Goal: Task Accomplishment & Management: Complete application form

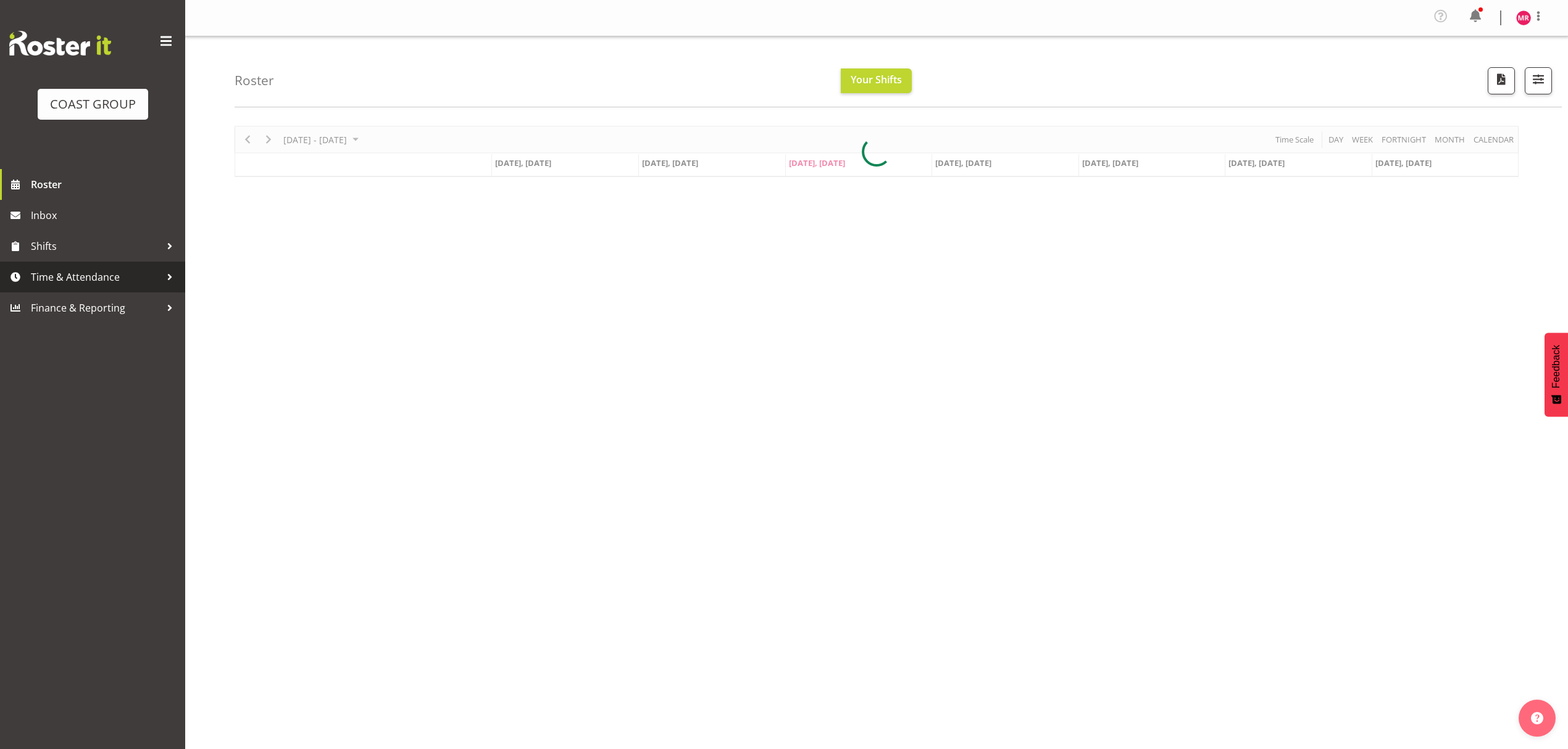
drag, startPoint x: 69, startPoint y: 279, endPoint x: 202, endPoint y: 311, distance: 136.8
click at [69, 279] on span "Time & Attendance" at bounding box center [95, 277] width 130 height 19
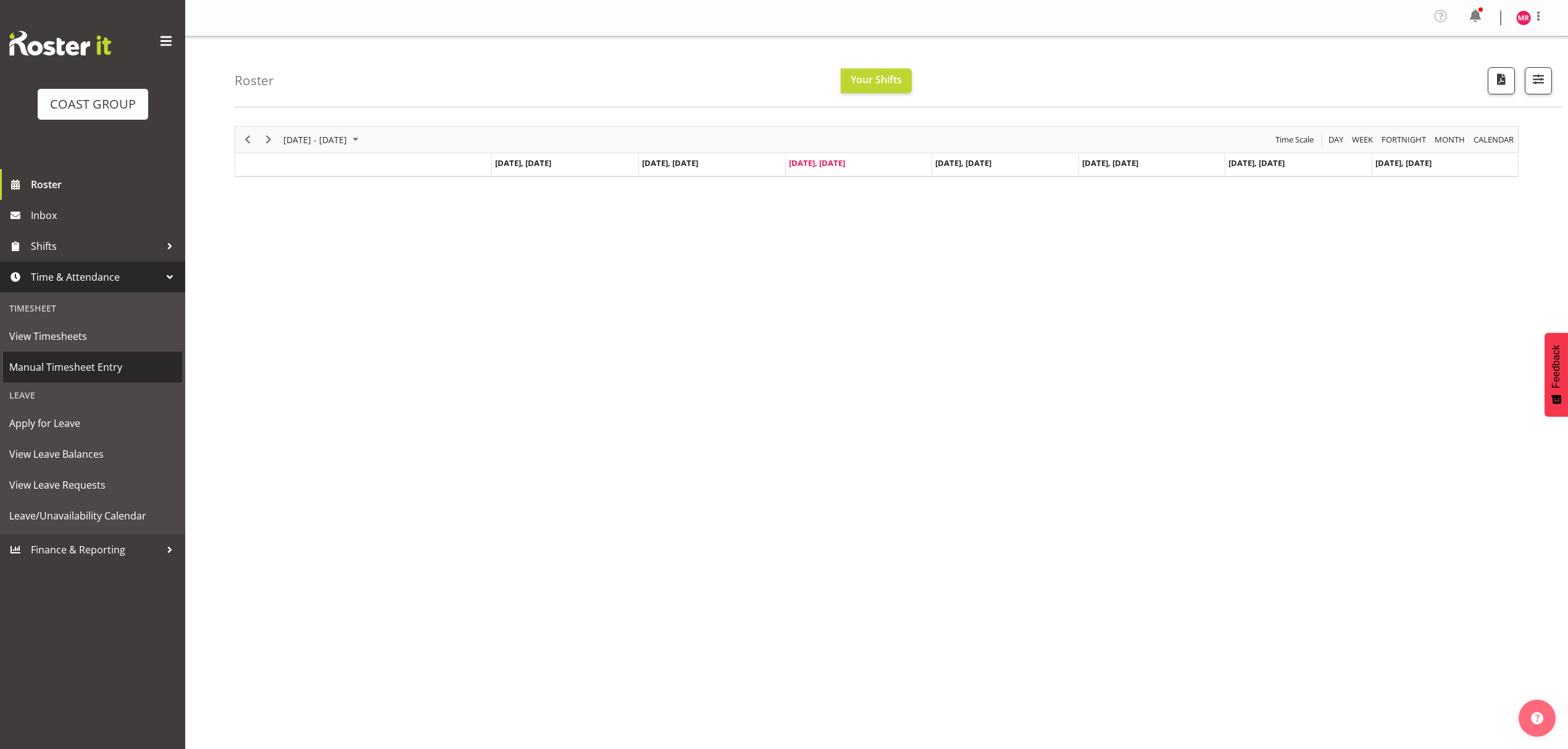
click at [113, 365] on span "Manual Timesheet Entry" at bounding box center [92, 367] width 166 height 19
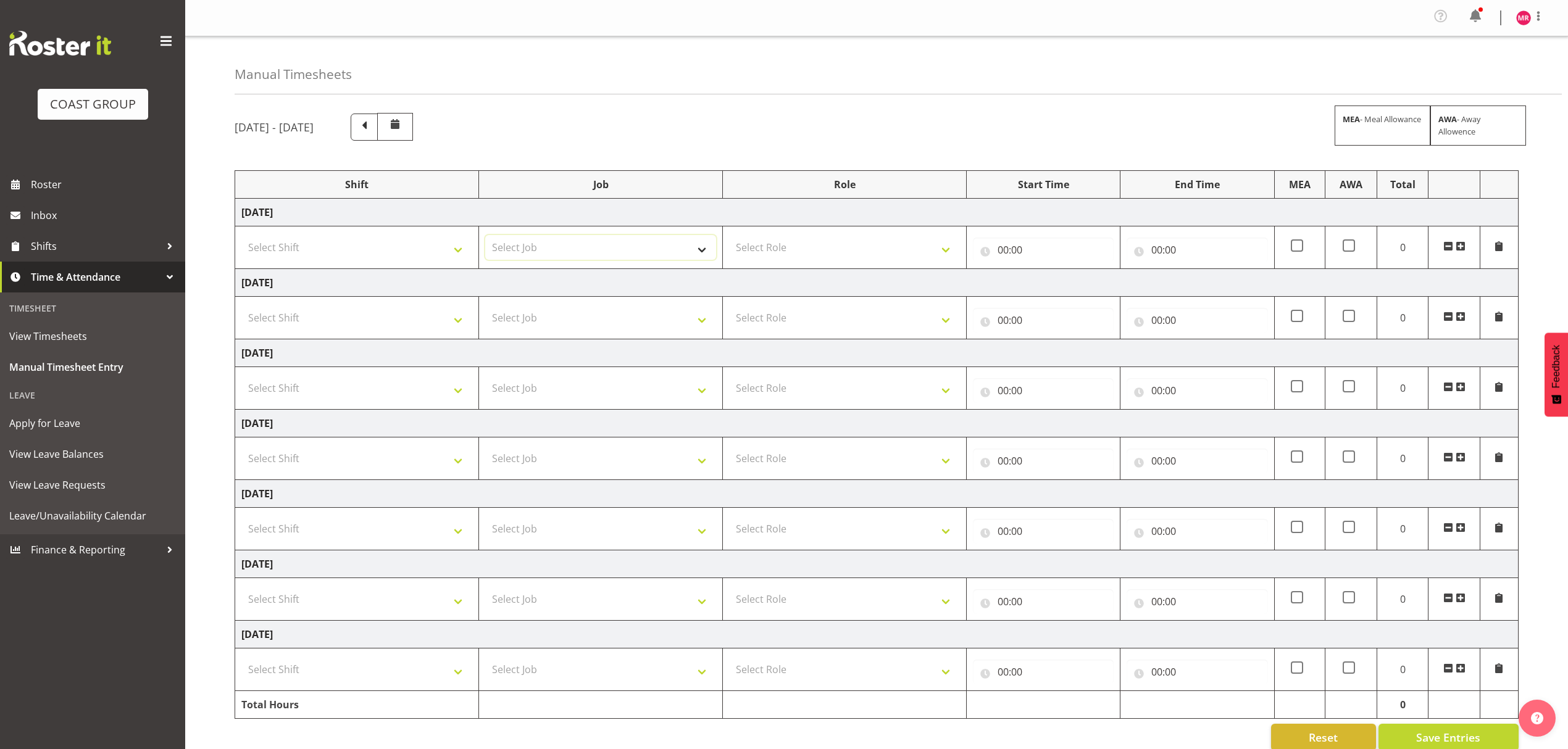
click at [569, 240] on select "Select Job 1 Carlton Events 1 [PERSON_NAME][GEOGRAPHIC_DATA] 1 [PERSON_NAME][GE…" at bounding box center [600, 247] width 231 height 24
select select "9449"
click at [485, 237] on select "Select Job 1 Carlton Events 1 [PERSON_NAME][GEOGRAPHIC_DATA] 1 [PERSON_NAME][GE…" at bounding box center [600, 247] width 231 height 24
click at [840, 245] on select "Select Role DESIGNER" at bounding box center [844, 247] width 231 height 24
select select "215"
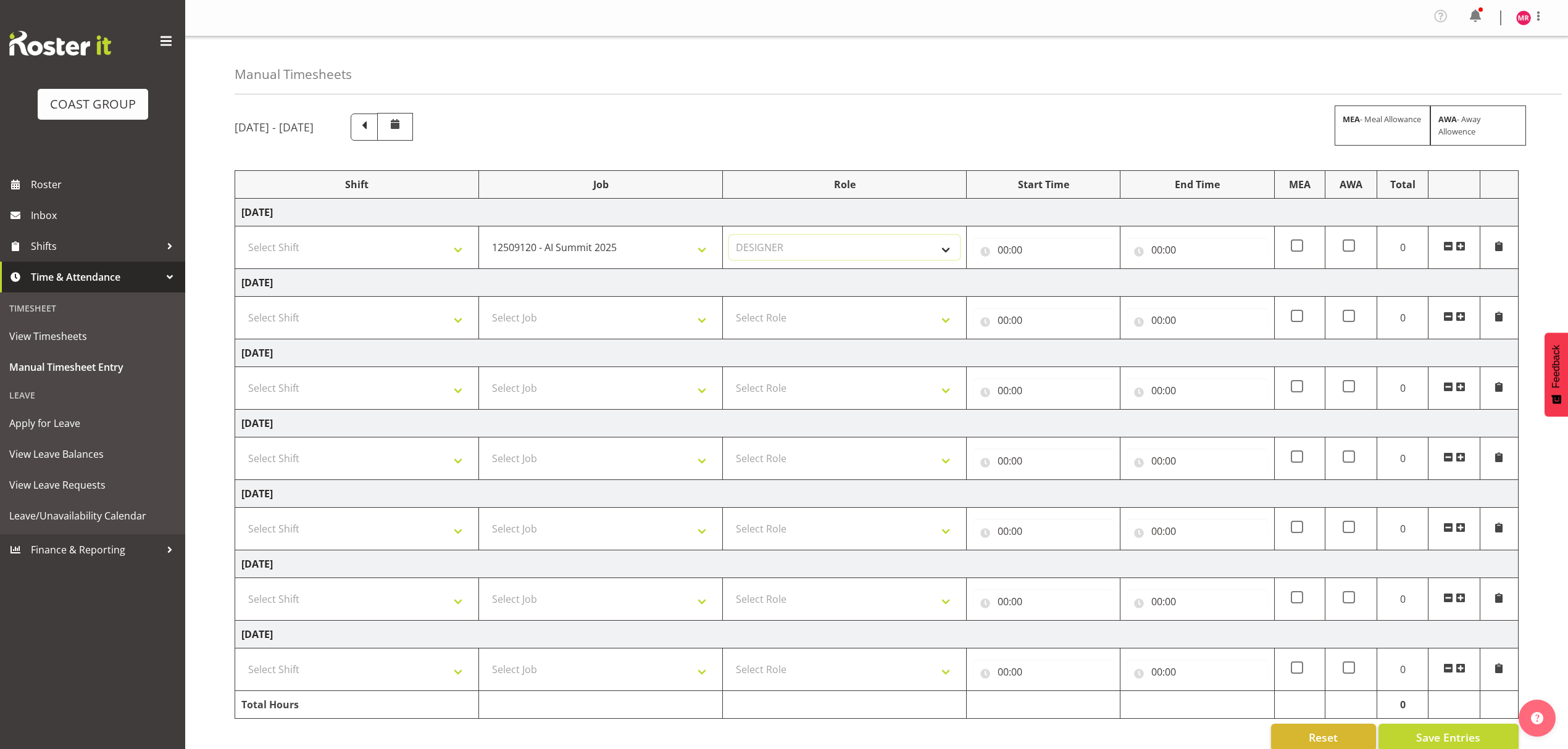
click at [729, 237] on select "Select Role DESIGNER" at bounding box center [844, 247] width 231 height 24
click at [405, 249] on select "Select Shift D+B @ [PERSON_NAME] D+B Build D+B Build NZACA D+B Build Tech Day […" at bounding box center [356, 247] width 231 height 24
select select "1321"
click at [241, 237] on select "Select Shift D+B @ [PERSON_NAME] D+B Build D+B Build NZACA D+B Build Tech Day […" at bounding box center [356, 247] width 231 height 24
click at [1040, 258] on input "00:00" at bounding box center [1043, 249] width 141 height 24
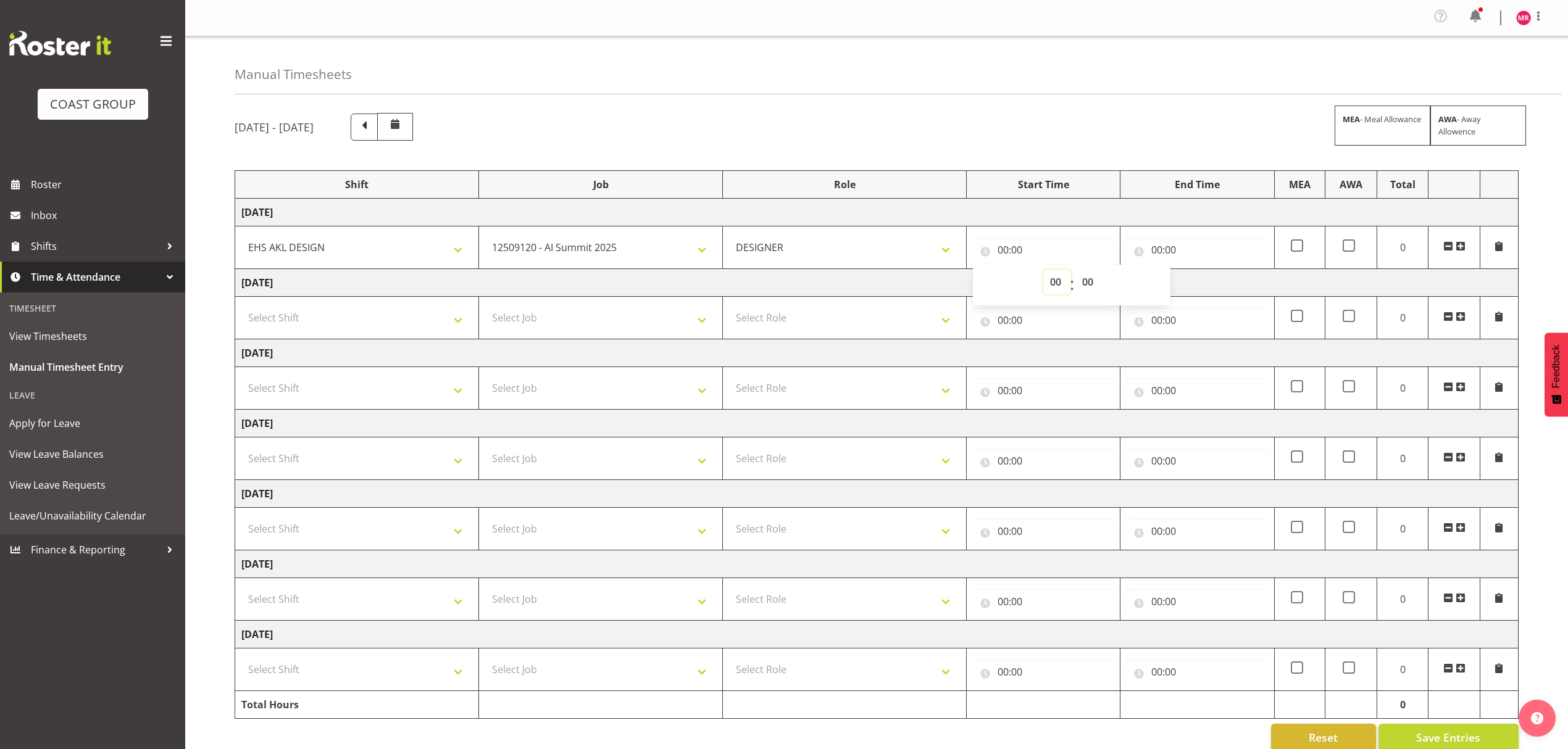
click at [1052, 283] on select "00 01 02 03 04 05 06 07 08 09 10 11 12 13 14 15 16 17 18 19 20 21 22 23" at bounding box center [1057, 282] width 28 height 24
select select "7"
click at [1043, 271] on select "00 01 02 03 04 05 06 07 08 09 10 11 12 13 14 15 16 17 18 19 20 21 22 23" at bounding box center [1057, 282] width 28 height 24
type input "07:00"
click at [1097, 283] on select "00 01 02 03 04 05 06 07 08 09 10 11 12 13 14 15 16 17 18 19 20 21 22 23 24 25 2…" at bounding box center [1089, 282] width 28 height 24
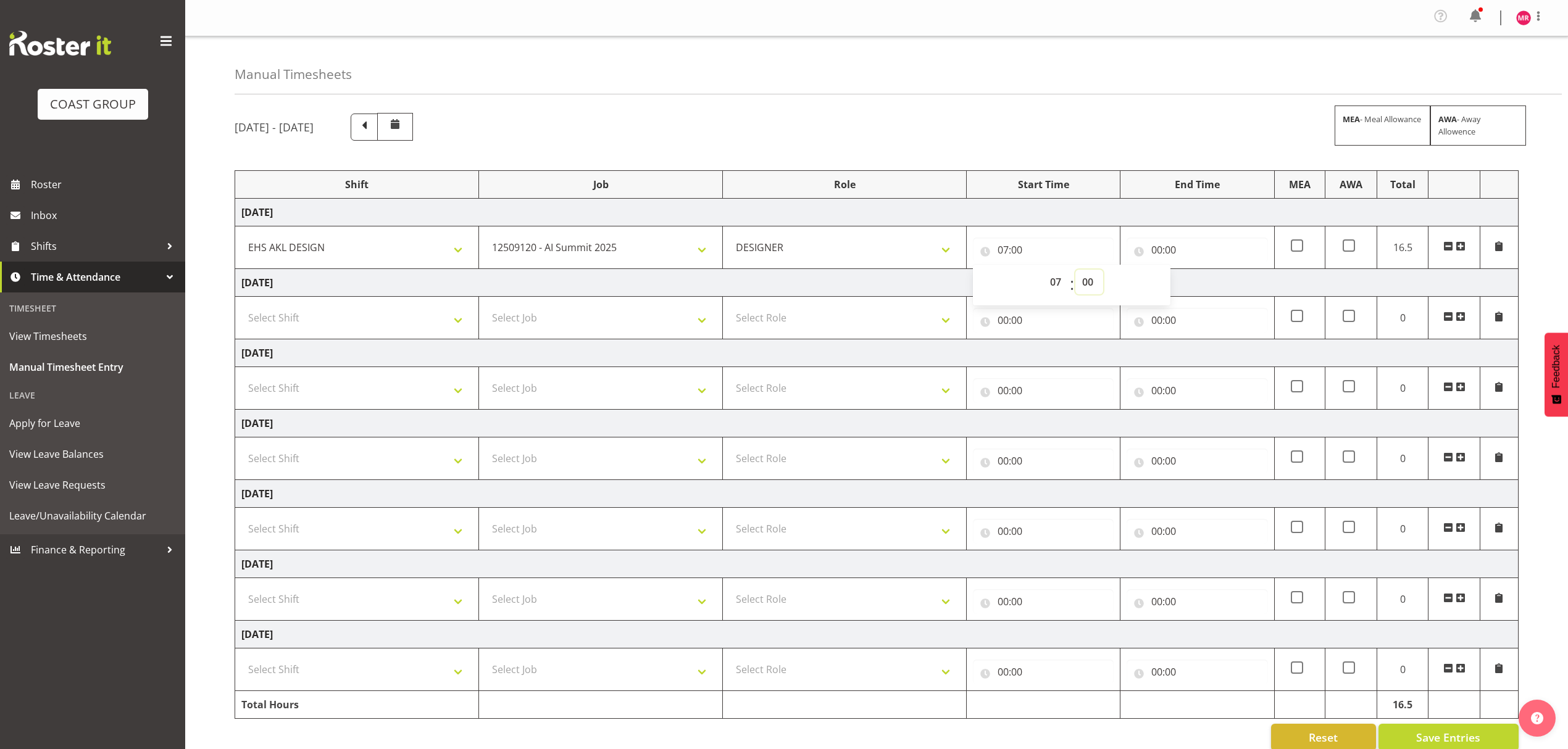
select select "50"
click at [1076, 271] on select "00 01 02 03 04 05 06 07 08 09 10 11 12 13 14 15 16 17 18 19 20 21 22 23 24 25 2…" at bounding box center [1089, 282] width 28 height 24
type input "07:50"
click at [1234, 255] on input "00:00" at bounding box center [1197, 249] width 141 height 24
click at [1211, 280] on select "00 01 02 03 04 05 06 07 08 09 10 11 12 13 14 15 16 17 18 19 20 21 22 23" at bounding box center [1211, 282] width 28 height 24
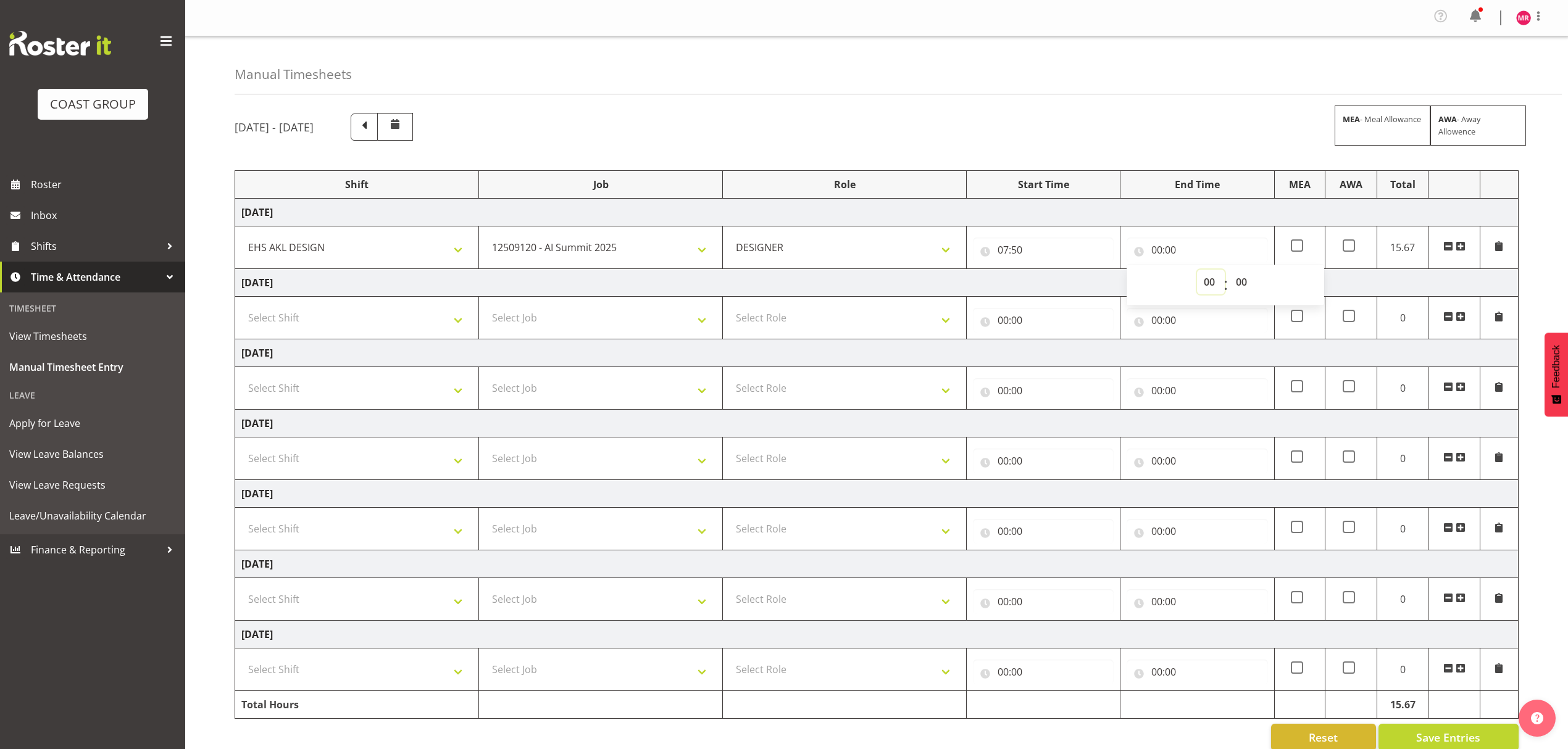
select select "8"
click at [1197, 271] on select "00 01 02 03 04 05 06 07 08 09 10 11 12 13 14 15 16 17 18 19 20 21 22 23" at bounding box center [1211, 282] width 28 height 24
type input "08:00"
click at [1460, 249] on span at bounding box center [1460, 246] width 10 height 10
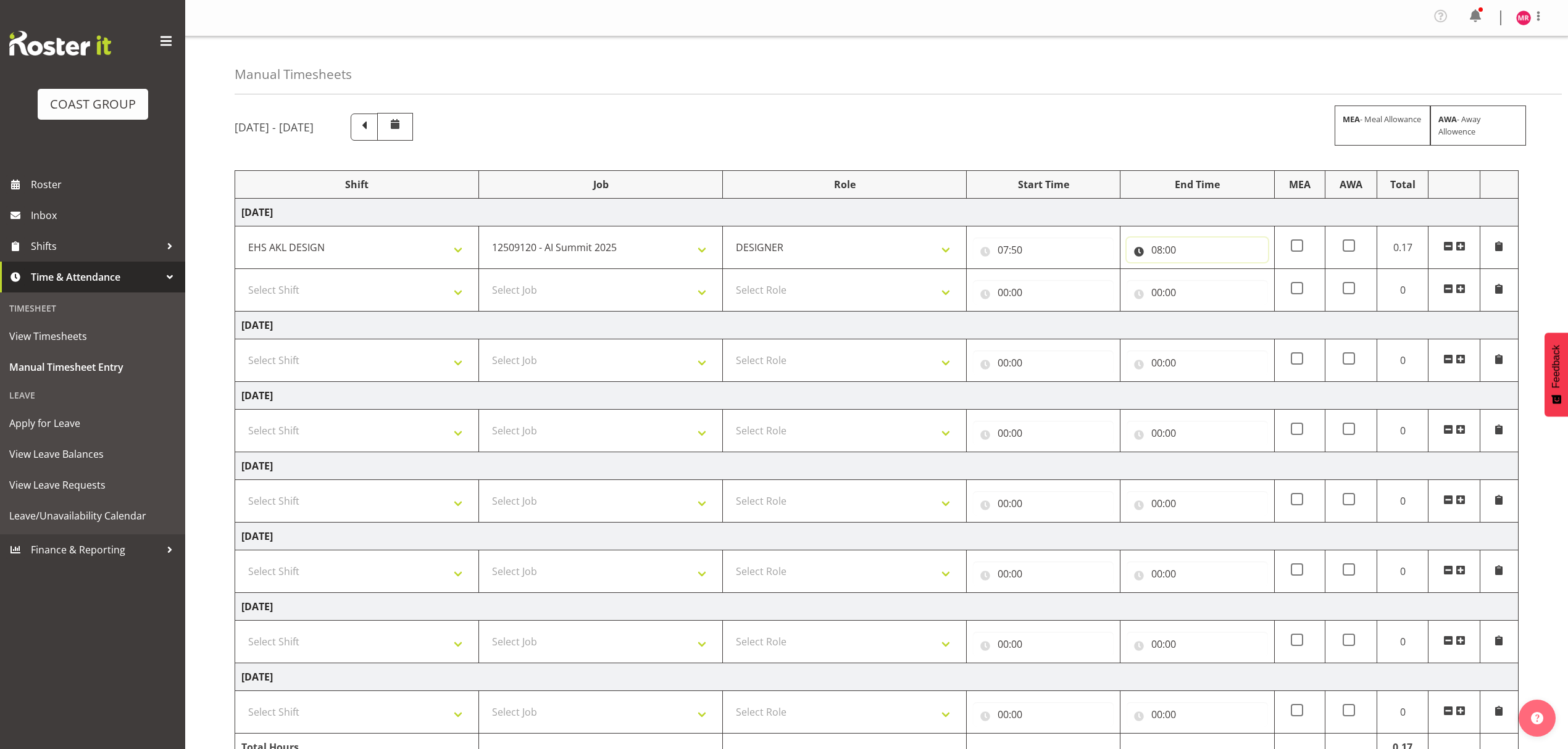
click at [1167, 254] on input "08:00" at bounding box center [1197, 249] width 141 height 24
click at [1205, 282] on select "00 01 02 03 04 05 06 07 08 09 10 11 12 13 14 15 16 17 18 19 20 21 22 23" at bounding box center [1211, 282] width 28 height 24
drag, startPoint x: 1243, startPoint y: 284, endPoint x: 1238, endPoint y: 280, distance: 6.4
click at [1243, 284] on select "00 01 02 03 04 05 06 07 08 09 10 11 12 13 14 15 16 17 18 19 20 21 22 23 24 25 2…" at bounding box center [1243, 282] width 28 height 24
select select "30"
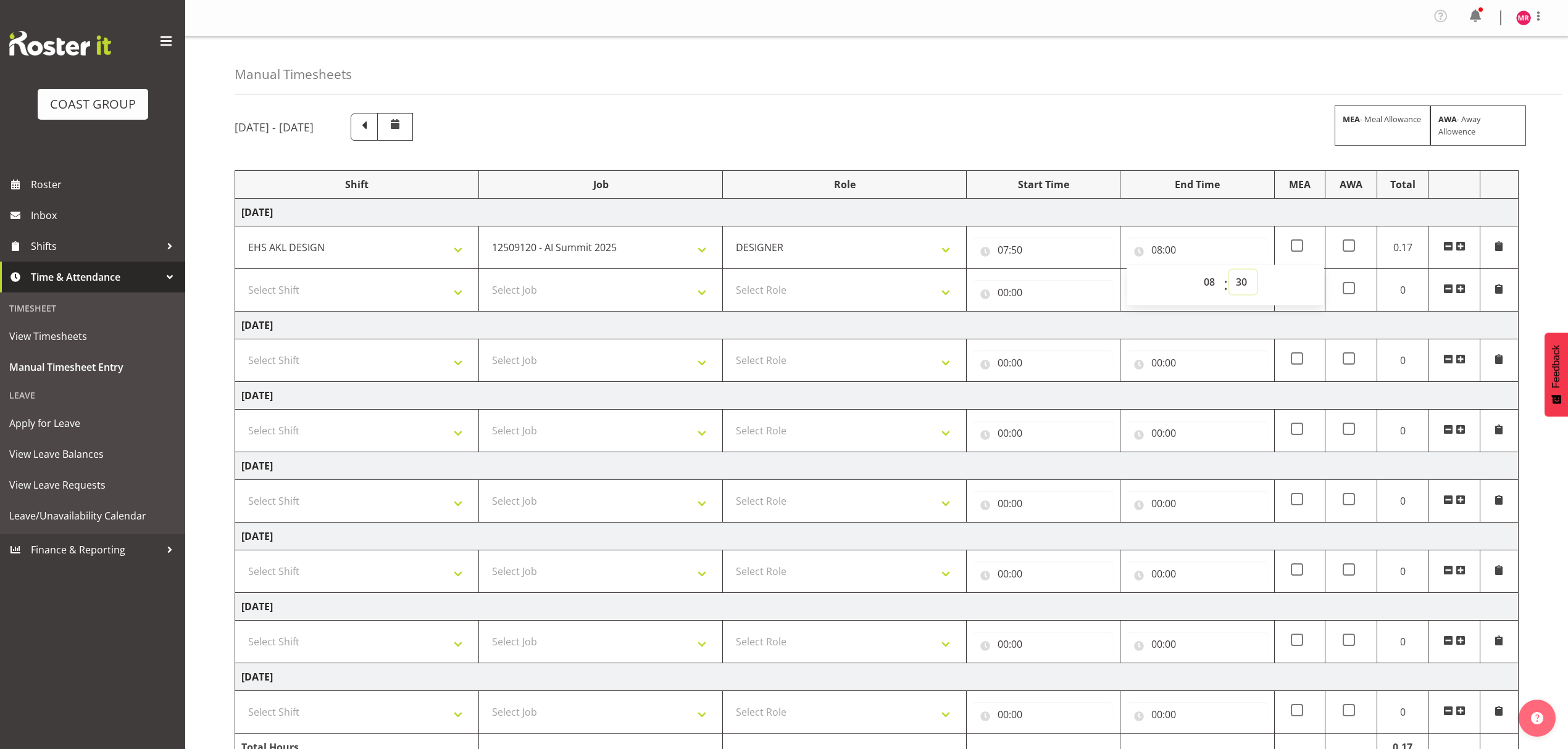
click at [1229, 271] on select "00 01 02 03 04 05 06 07 08 09 10 11 12 13 14 15 16 17 18 19 20 21 22 23 24 25 2…" at bounding box center [1243, 282] width 28 height 24
type input "08:30"
click at [1037, 297] on input "00:00" at bounding box center [1043, 293] width 141 height 24
click at [1050, 324] on select "00 01 02 03 04 05 06 07 08 09 10 11 12 13 14 15 16 17 18 19 20 21 22 23" at bounding box center [1057, 324] width 28 height 24
select select "8"
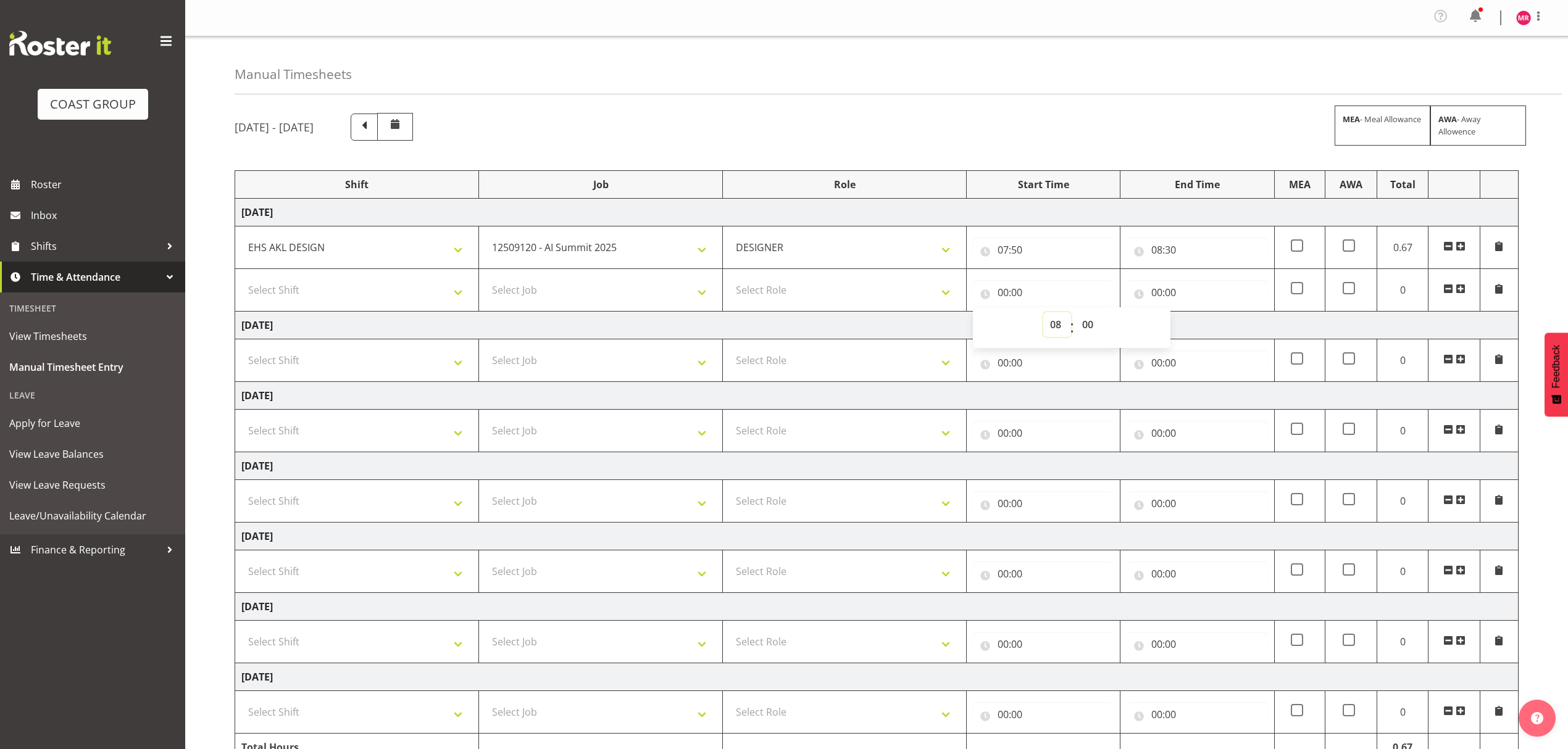
click at [1043, 315] on select "00 01 02 03 04 05 06 07 08 09 10 11 12 13 14 15 16 17 18 19 20 21 22 23" at bounding box center [1057, 324] width 28 height 24
type input "08:00"
click at [1084, 321] on select "00 01 02 03 04 05 06 07 08 09 10 11 12 13 14 15 16 17 18 19 20 21 22 23 24 25 2…" at bounding box center [1089, 324] width 28 height 24
select select "30"
click at [1076, 315] on select "00 01 02 03 04 05 06 07 08 09 10 11 12 13 14 15 16 17 18 19 20 21 22 23 24 25 2…" at bounding box center [1089, 324] width 28 height 24
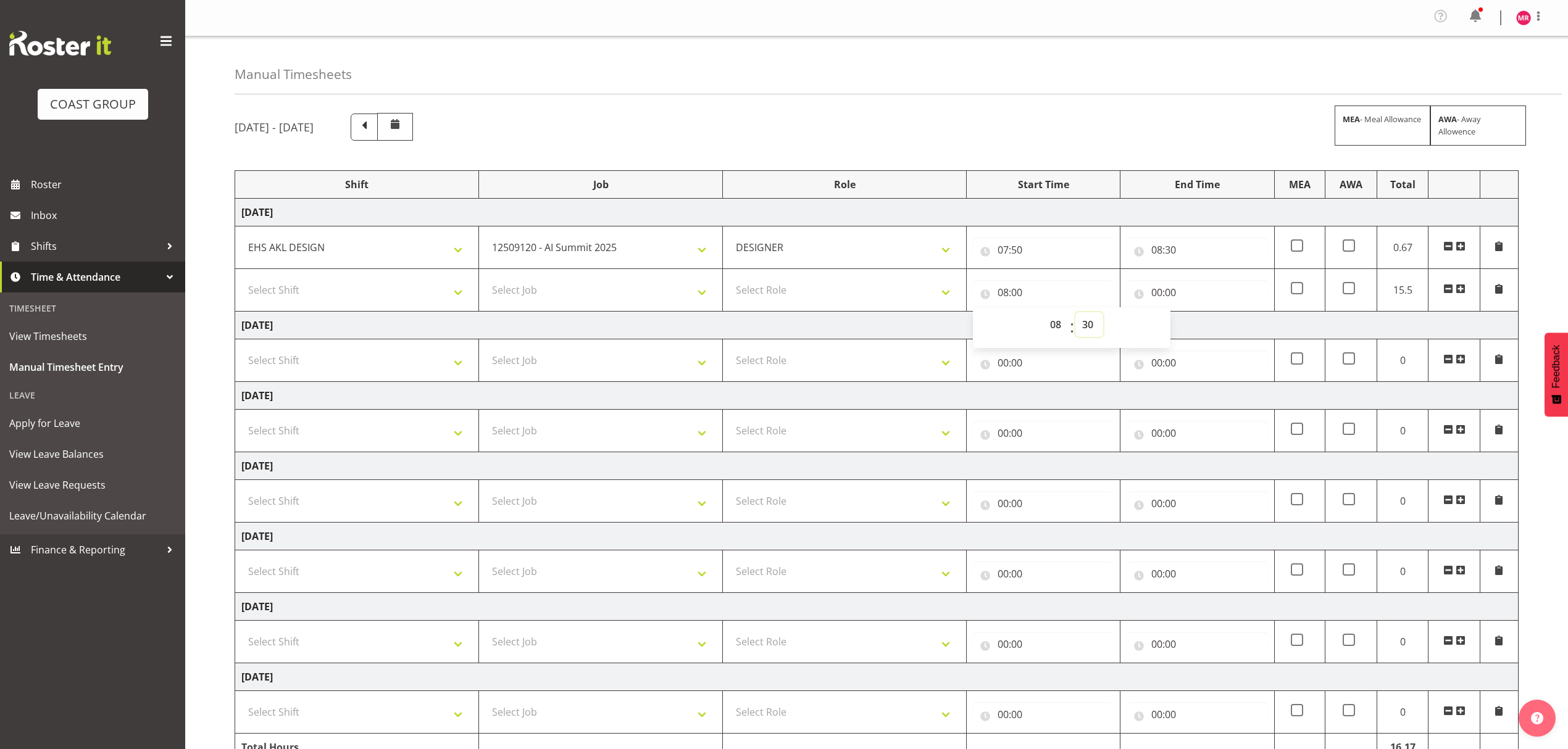
type input "08:30"
click at [1179, 291] on input "00:00" at bounding box center [1197, 293] width 141 height 24
click at [1206, 324] on select "00 01 02 03 04 05 06 07 08 09 10 11 12 13 14 15 16 17 18 19 20 21 22 23" at bounding box center [1211, 324] width 28 height 24
select select "9"
click at [1197, 315] on select "00 01 02 03 04 05 06 07 08 09 10 11 12 13 14 15 16 17 18 19 20 21 22 23" at bounding box center [1211, 324] width 28 height 24
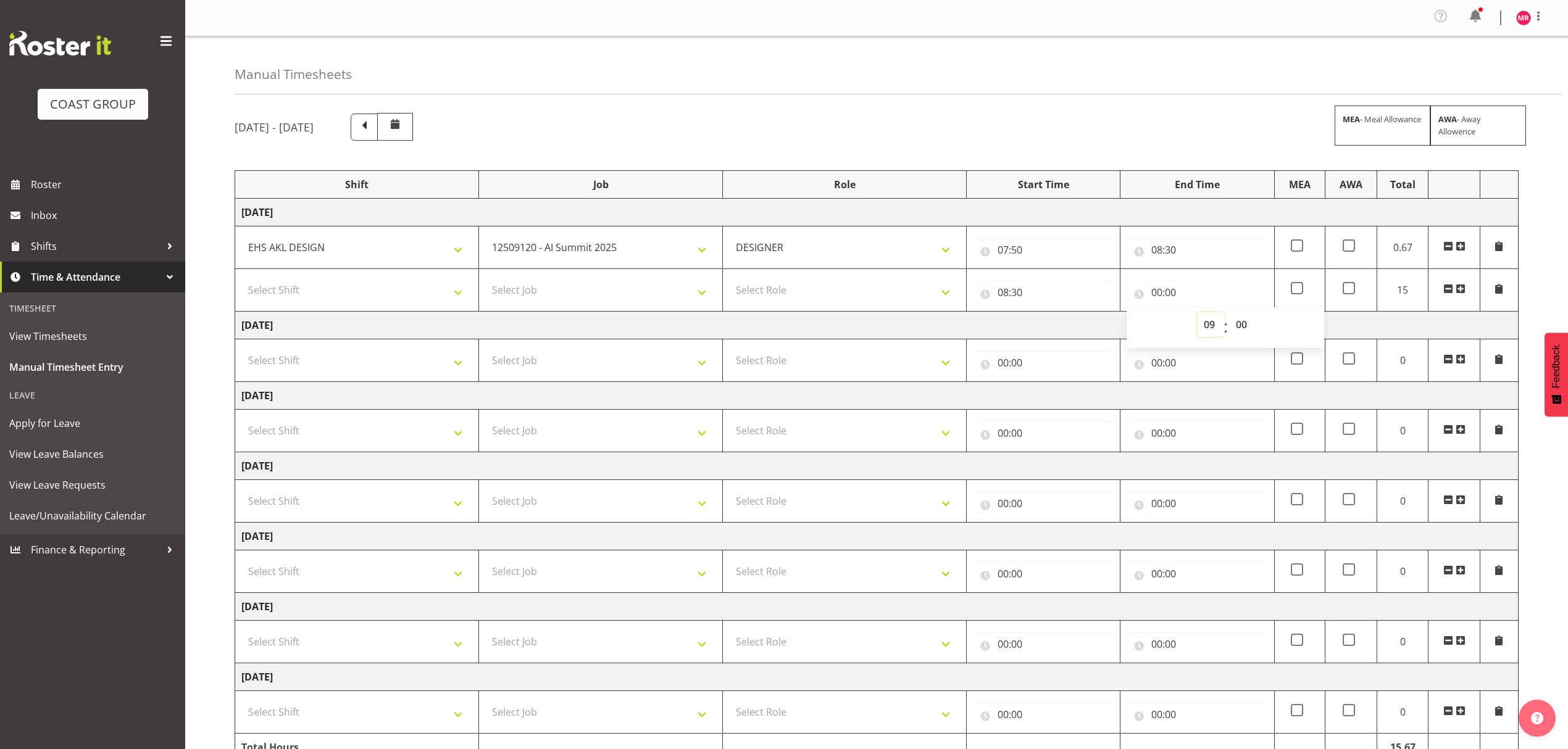
type input "09:00"
drag, startPoint x: 860, startPoint y: 290, endPoint x: 833, endPoint y: 302, distance: 29.5
click at [860, 290] on select "Select Role DESIGNER" at bounding box center [844, 290] width 231 height 24
select select "215"
click at [729, 280] on select "Select Role DESIGNER" at bounding box center [844, 290] width 231 height 24
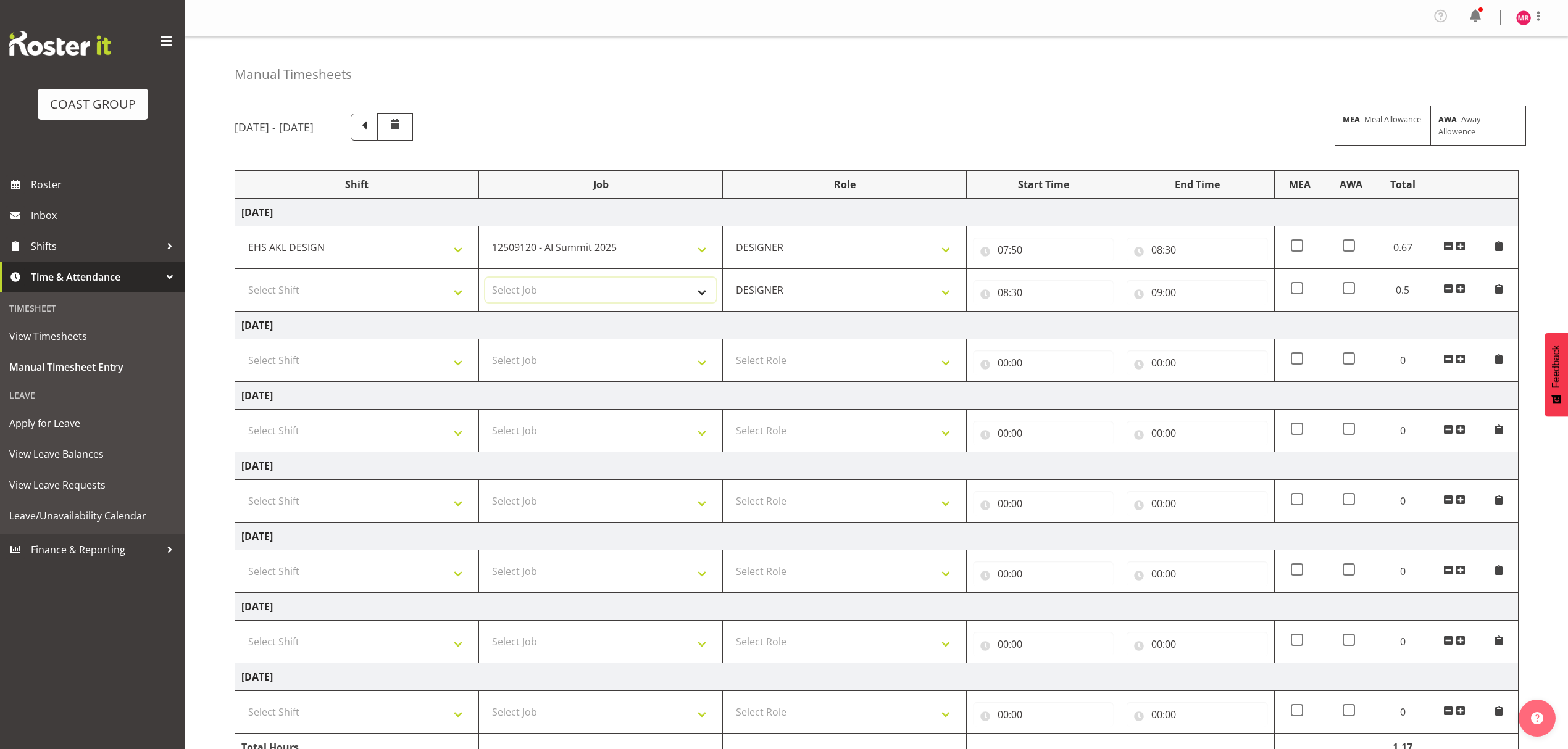
click at [635, 289] on select "Select Job 1 Carlton Events 1 [PERSON_NAME][GEOGRAPHIC_DATA] 1 [PERSON_NAME][GE…" at bounding box center [600, 290] width 231 height 24
select select "9204"
click at [485, 280] on select "Select Job 1 Carlton Events 1 [PERSON_NAME][GEOGRAPHIC_DATA] 1 [PERSON_NAME][GE…" at bounding box center [600, 290] width 231 height 24
click at [410, 278] on td "Select Shift D+B @ [PERSON_NAME] D+B Build D+B Build NZACA D+B Build Tech Day […" at bounding box center [356, 290] width 244 height 42
click at [401, 285] on select "Select Shift D+B @ [PERSON_NAME] D+B Build D+B Build NZACA D+B Build Tech Day […" at bounding box center [356, 290] width 231 height 24
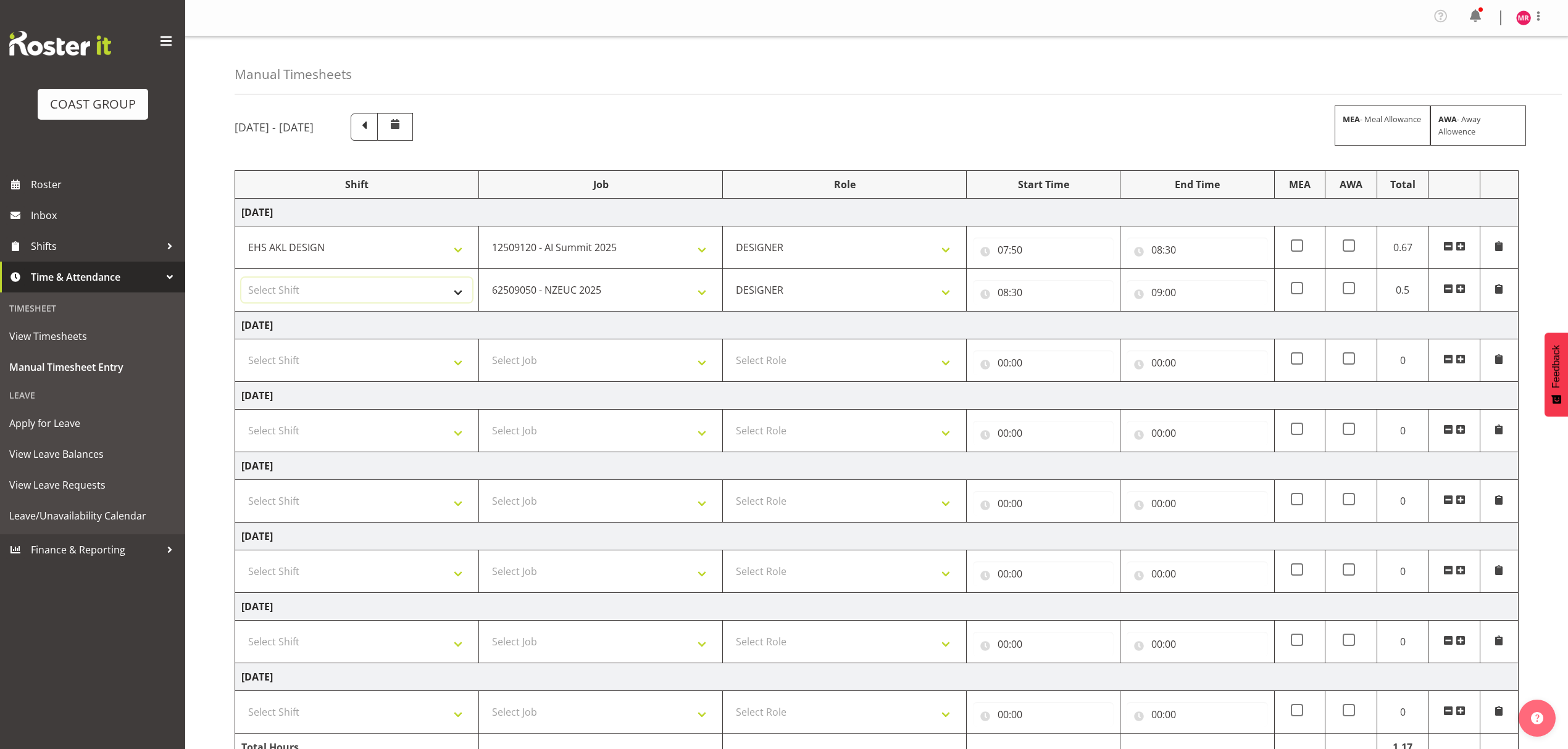
select select "1321"
click at [241, 280] on select "Select Shift D+B @ [PERSON_NAME] D+B Build D+B Build NZACA D+B Build Tech Day […" at bounding box center [356, 290] width 231 height 24
click at [1462, 286] on span at bounding box center [1460, 289] width 10 height 10
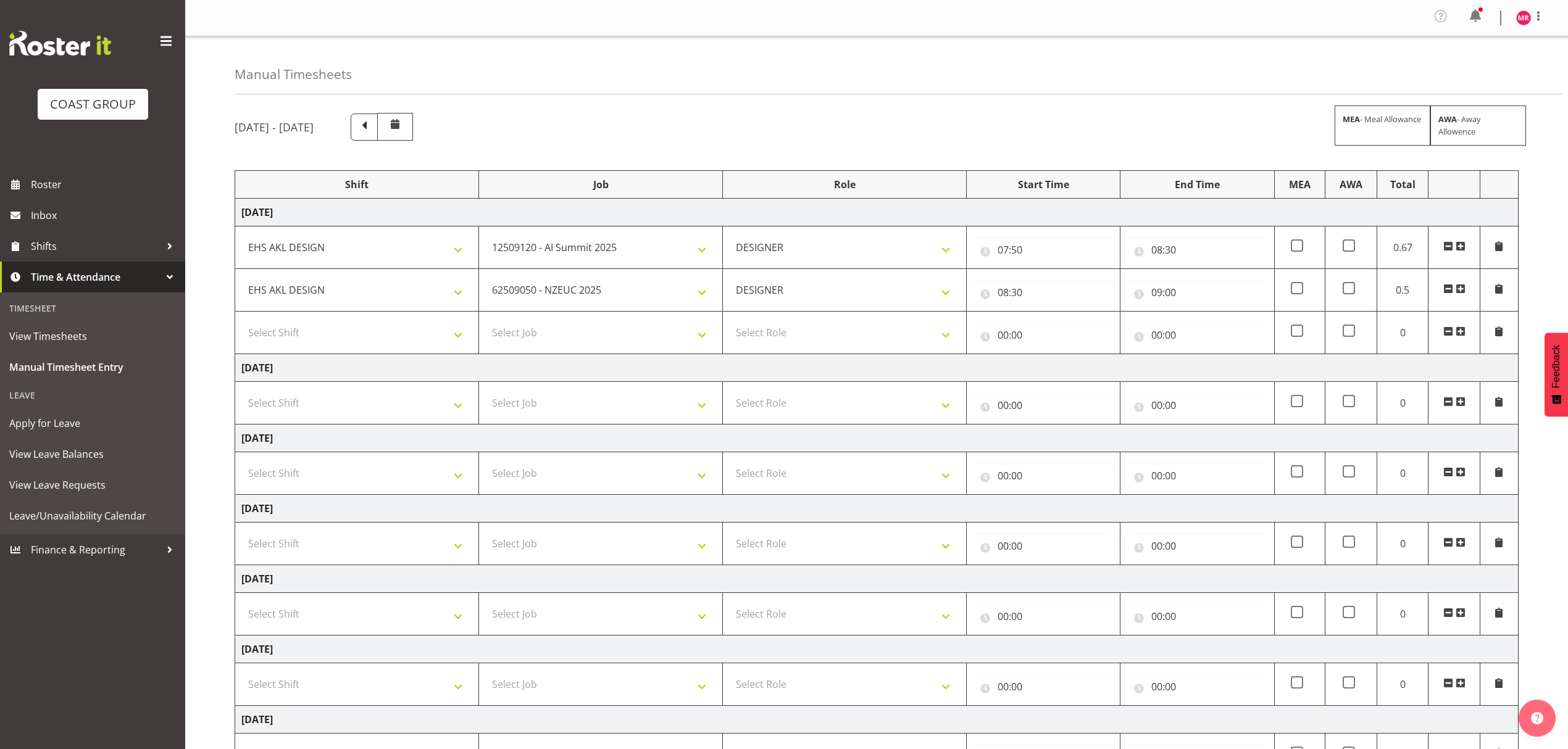
click at [1464, 288] on span at bounding box center [1460, 289] width 10 height 10
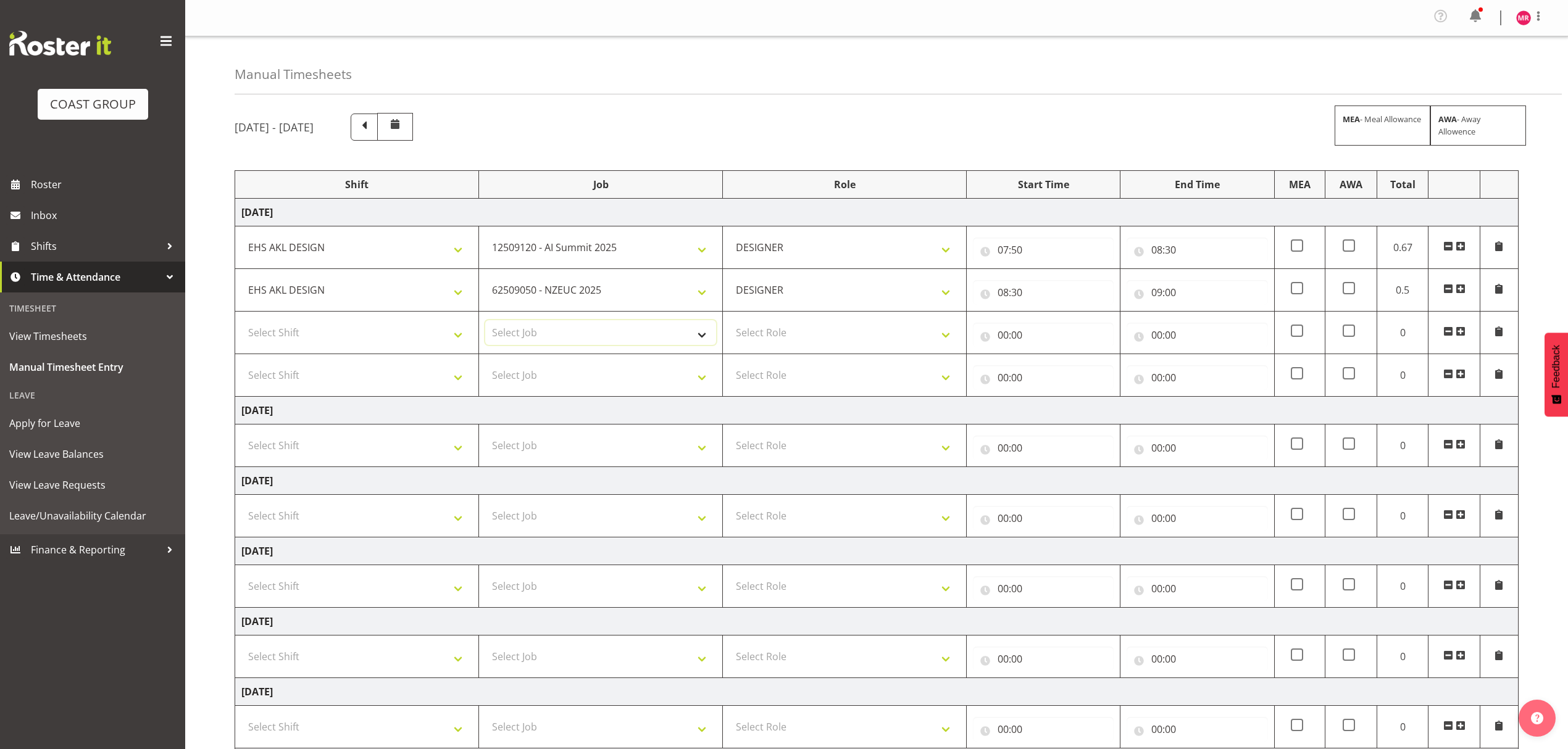
drag, startPoint x: 585, startPoint y: 329, endPoint x: 573, endPoint y: 329, distance: 12.0
click at [585, 329] on select "Select Job 1 Carlton Events 1 [PERSON_NAME][GEOGRAPHIC_DATA] 1 [PERSON_NAME][GE…" at bounding box center [600, 333] width 231 height 24
select select "9204"
click at [485, 323] on select "Select Job 1 Carlton Events 1 [PERSON_NAME][GEOGRAPHIC_DATA] 1 [PERSON_NAME][GE…" at bounding box center [600, 333] width 231 height 24
click at [810, 341] on select "Select Role DESIGNER" at bounding box center [844, 333] width 231 height 24
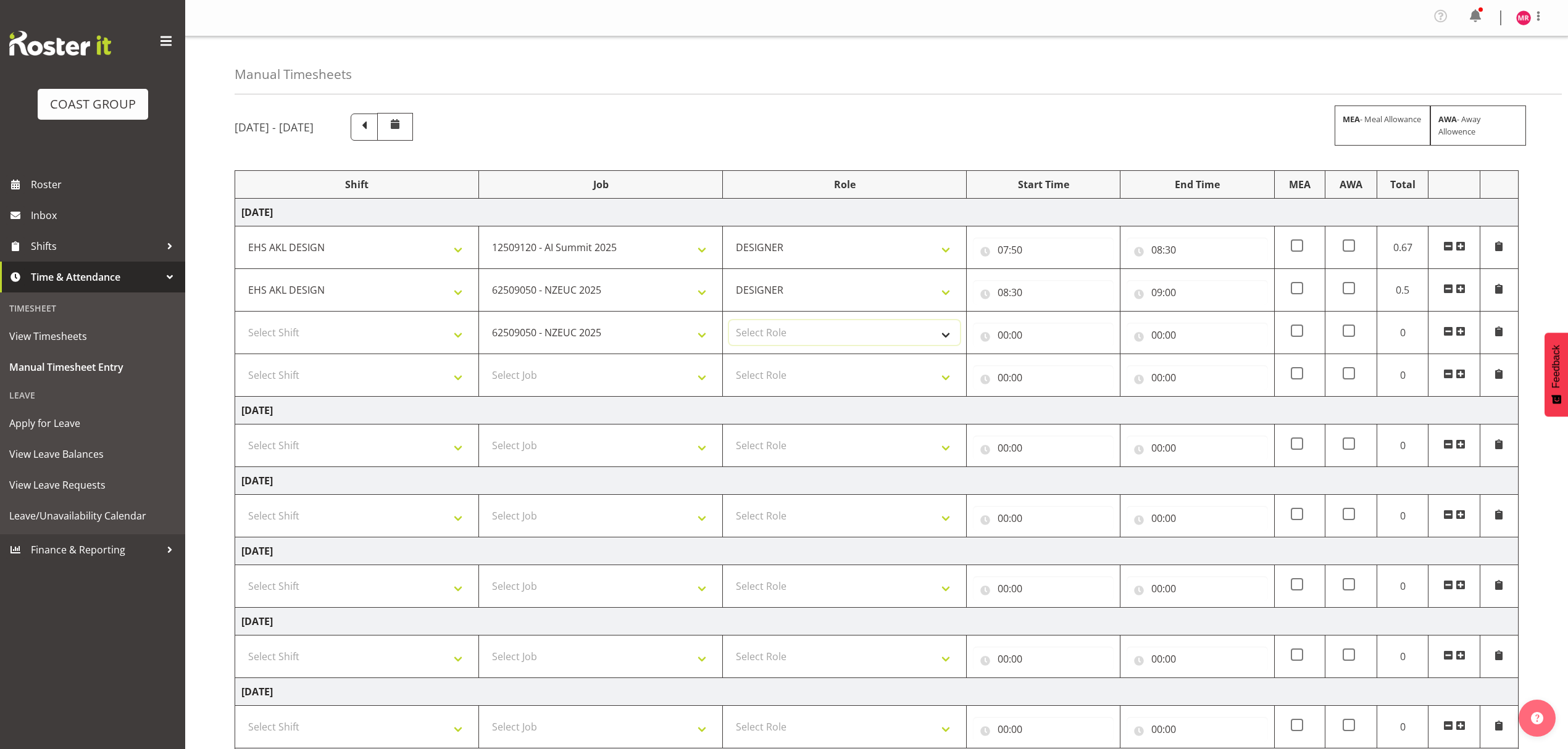
select select "215"
click at [729, 323] on select "Select Role DESIGNER" at bounding box center [844, 333] width 231 height 24
click at [450, 348] on td "Select Shift D+B @ [PERSON_NAME] D+B Build D+B Build NZACA D+B Build Tech Day […" at bounding box center [356, 333] width 244 height 42
click at [449, 339] on select "Select Shift D+B @ [PERSON_NAME] D+B Build D+B Build NZACA D+B Build Tech Day […" at bounding box center [356, 333] width 231 height 24
select select "1321"
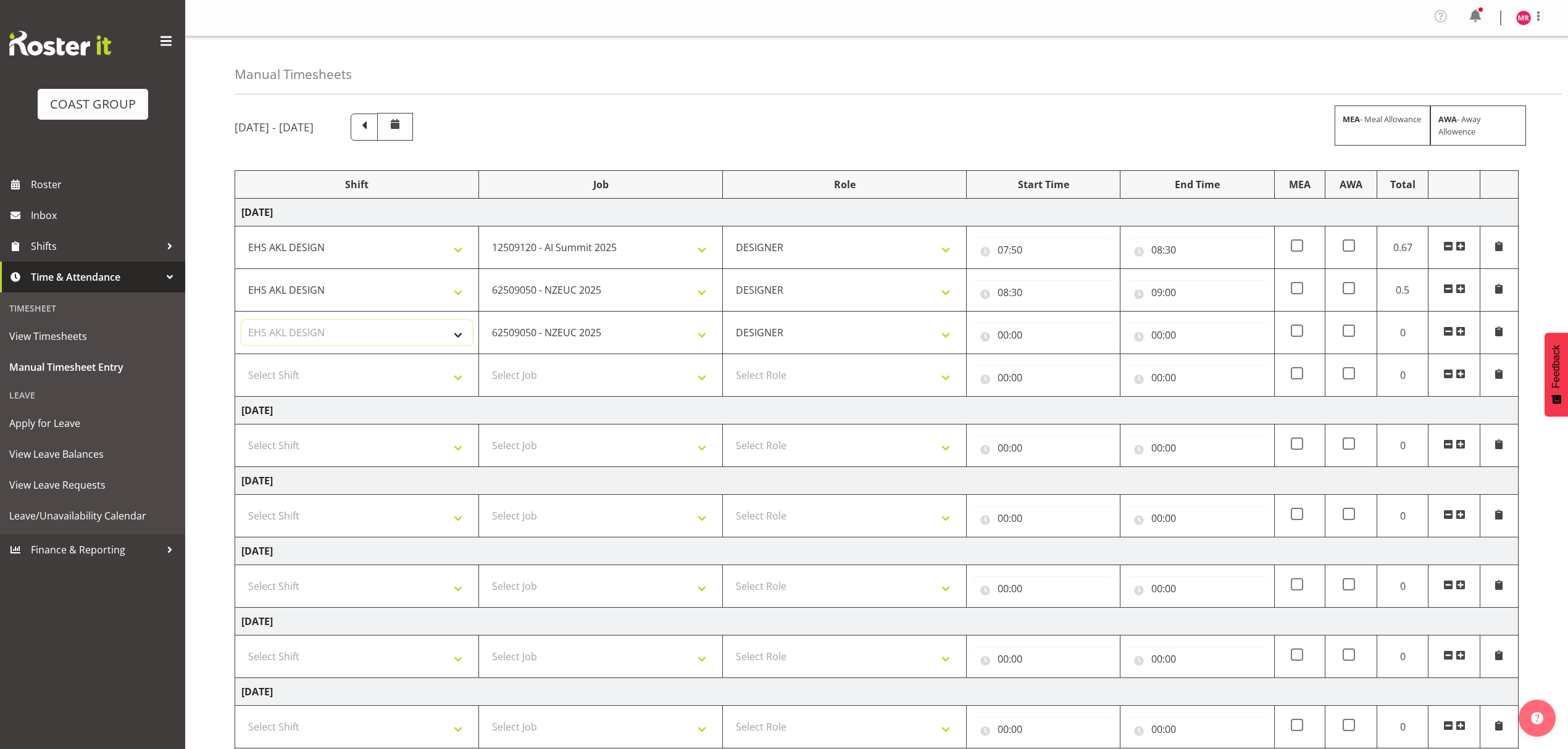
click at [241, 323] on select "Select Shift D+B @ [PERSON_NAME] D+B Build D+B Build NZACA D+B Build Tech Day […" at bounding box center [356, 333] width 231 height 24
click at [1183, 332] on input "00:00" at bounding box center [1197, 335] width 141 height 24
click at [1205, 371] on select "00 01 02 03 04 05 06 07 08 09 10 11 12 13 14 15 16 17 18 19 20 21 22 23" at bounding box center [1211, 367] width 28 height 24
select select "11"
click at [1197, 357] on select "00 01 02 03 04 05 06 07 08 09 10 11 12 13 14 15 16 17 18 19 20 21 22 23" at bounding box center [1211, 367] width 28 height 24
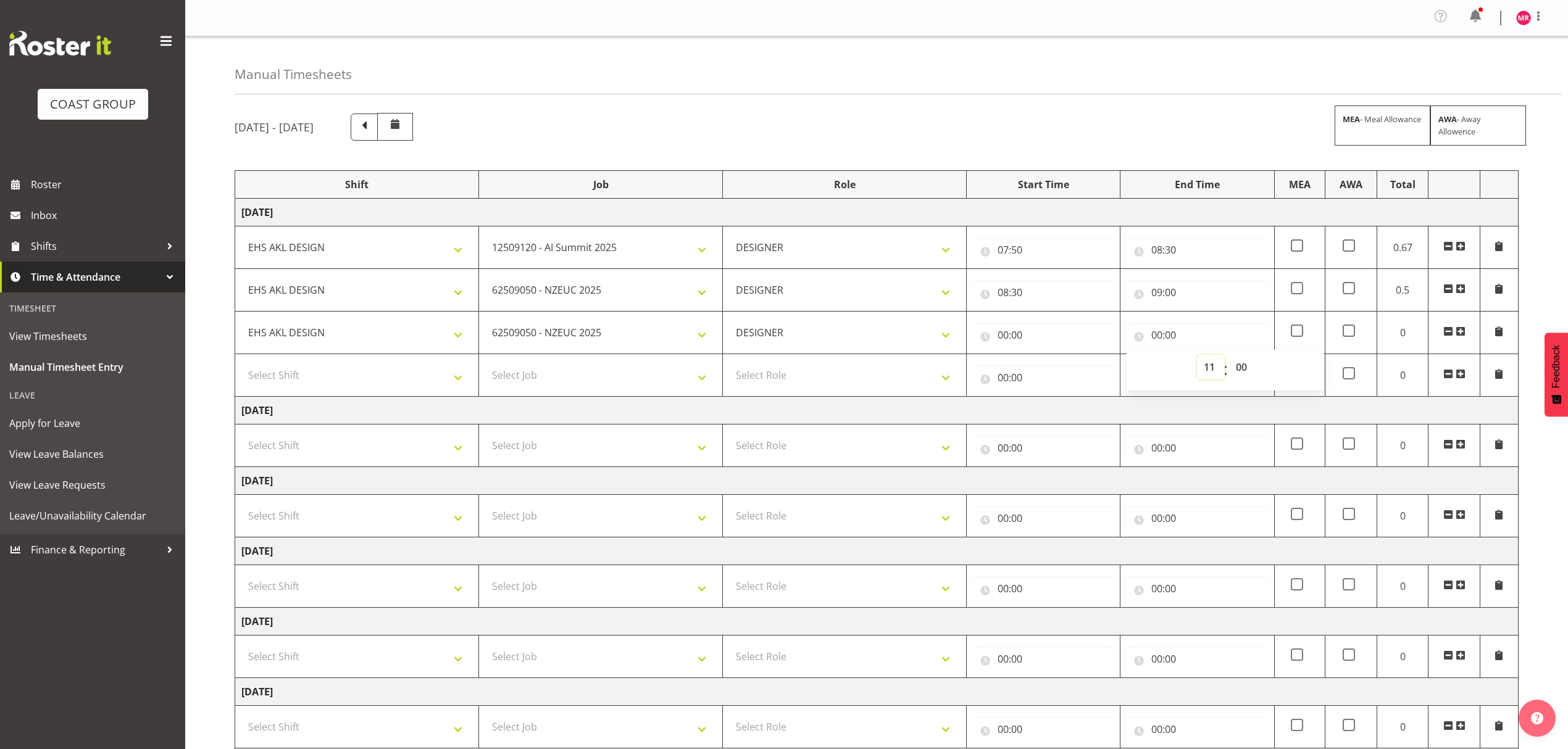
type input "11:00"
click at [1070, 343] on input "00:00" at bounding box center [1043, 335] width 141 height 24
click at [1066, 372] on select "00 01 02 03 04 05 06 07 08 09 10 11 12 13 14 15 16 17 18 19 20 21 22 23" at bounding box center [1057, 367] width 28 height 24
select select "9"
click at [1043, 357] on select "00 01 02 03 04 05 06 07 08 09 10 11 12 13 14 15 16 17 18 19 20 21 22 23" at bounding box center [1057, 367] width 28 height 24
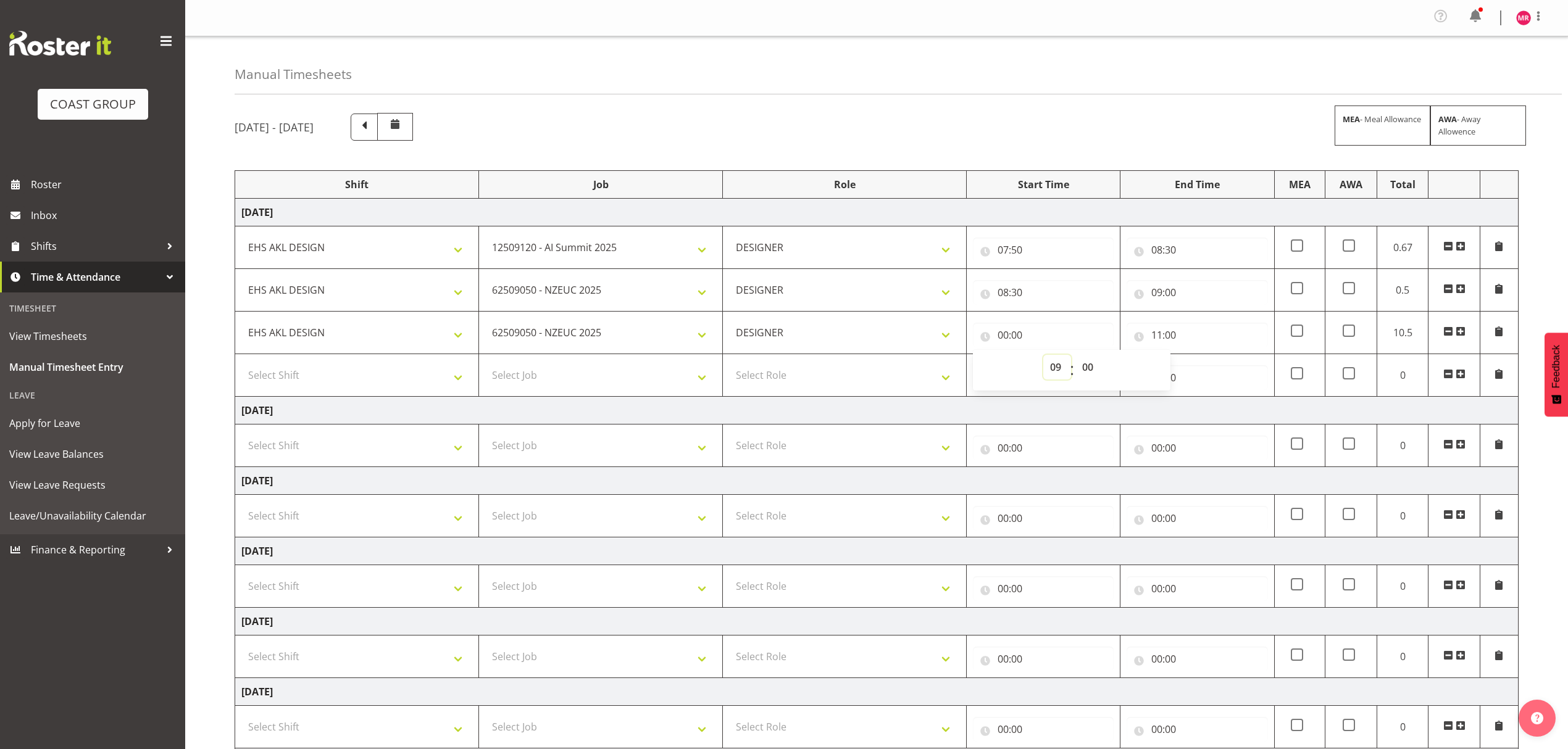
type input "09:00"
click at [838, 341] on select "DESIGNER" at bounding box center [844, 333] width 231 height 24
click at [617, 344] on select "1 Carlton Events 1 [PERSON_NAME] 1 [PERSON_NAME][GEOGRAPHIC_DATA] 1 EHS WAREHOU…" at bounding box center [600, 333] width 231 height 24
click at [1018, 338] on input "09:00" at bounding box center [1043, 335] width 141 height 24
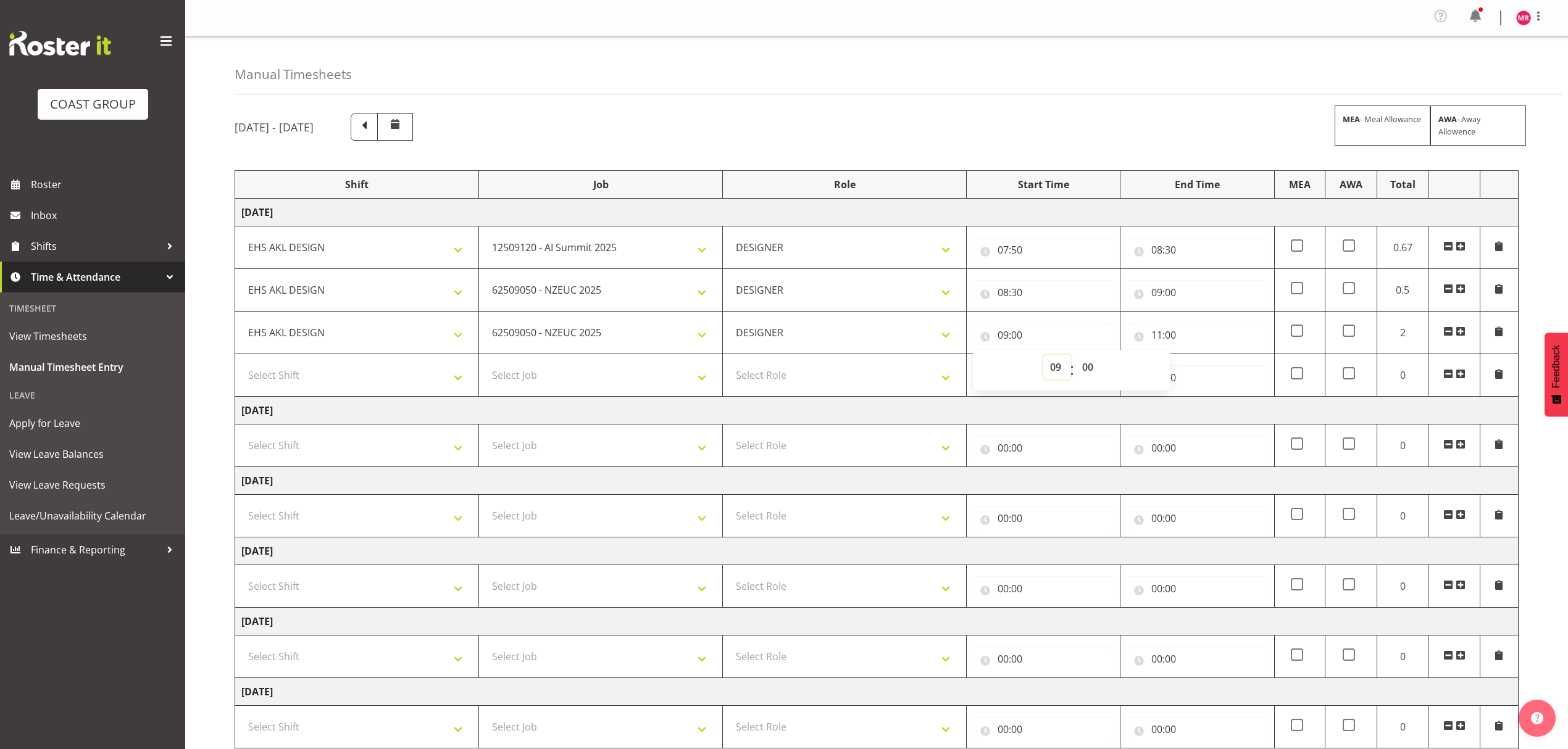
click at [1053, 368] on select "00 01 02 03 04 05 06 07 08 09 10 11 12 13 14 15 16 17 18 19 20 21 22 23" at bounding box center [1057, 367] width 28 height 24
select select "10"
click at [1043, 357] on select "00 01 02 03 04 05 06 07 08 09 10 11 12 13 14 15 16 17 18 19 20 21 22 23" at bounding box center [1057, 367] width 28 height 24
type input "10:00"
click at [1180, 298] on input "09:00" at bounding box center [1197, 293] width 141 height 24
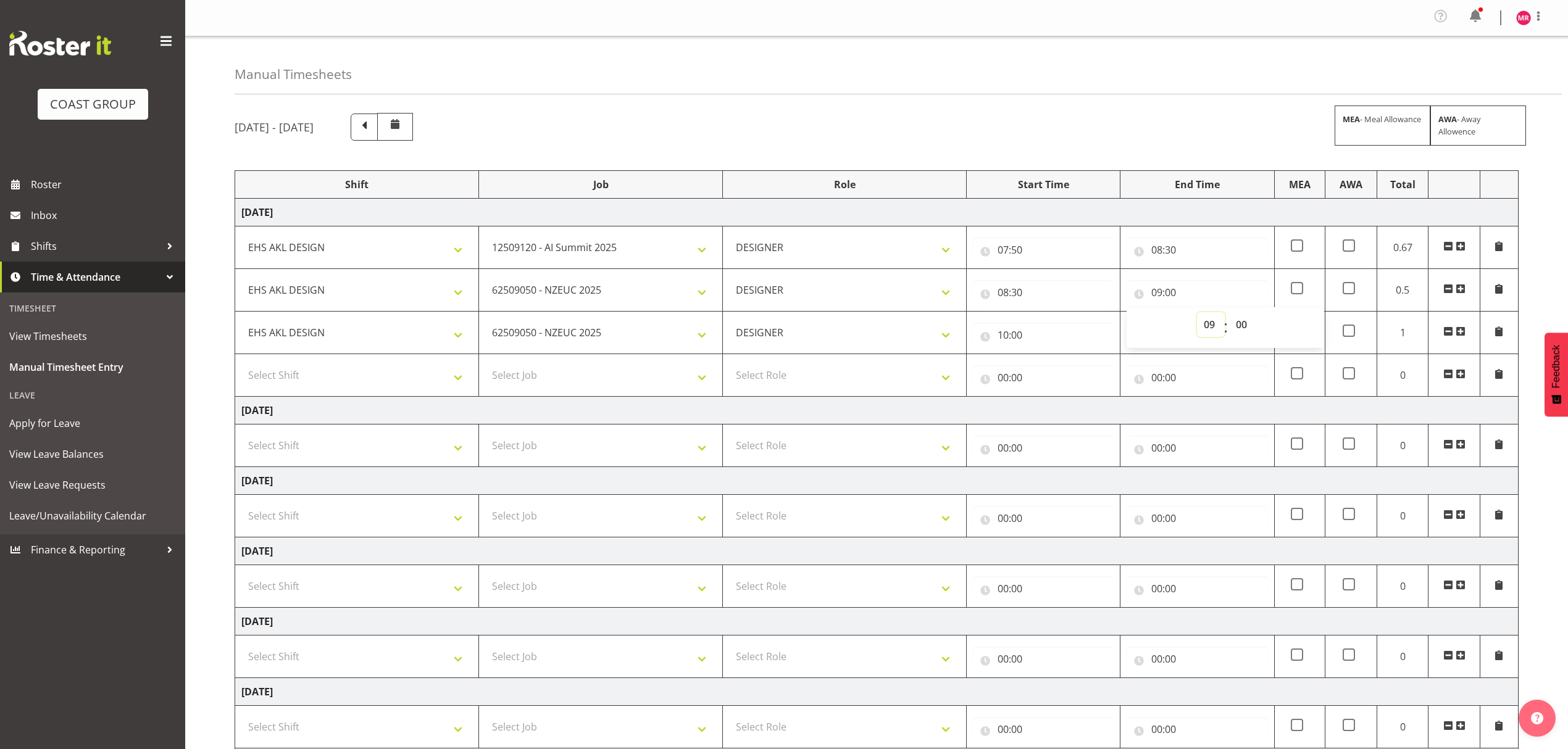
click at [1204, 328] on select "00 01 02 03 04 05 06 07 08 09 10 11 12 13 14 15 16 17 18 19 20 21 22 23" at bounding box center [1211, 324] width 28 height 24
select select "10"
click at [1197, 315] on select "00 01 02 03 04 05 06 07 08 09 10 11 12 13 14 15 16 17 18 19 20 21 22 23" at bounding box center [1211, 324] width 28 height 24
type input "10:00"
click at [1201, 411] on td "[DATE]" at bounding box center [877, 411] width 1283 height 28
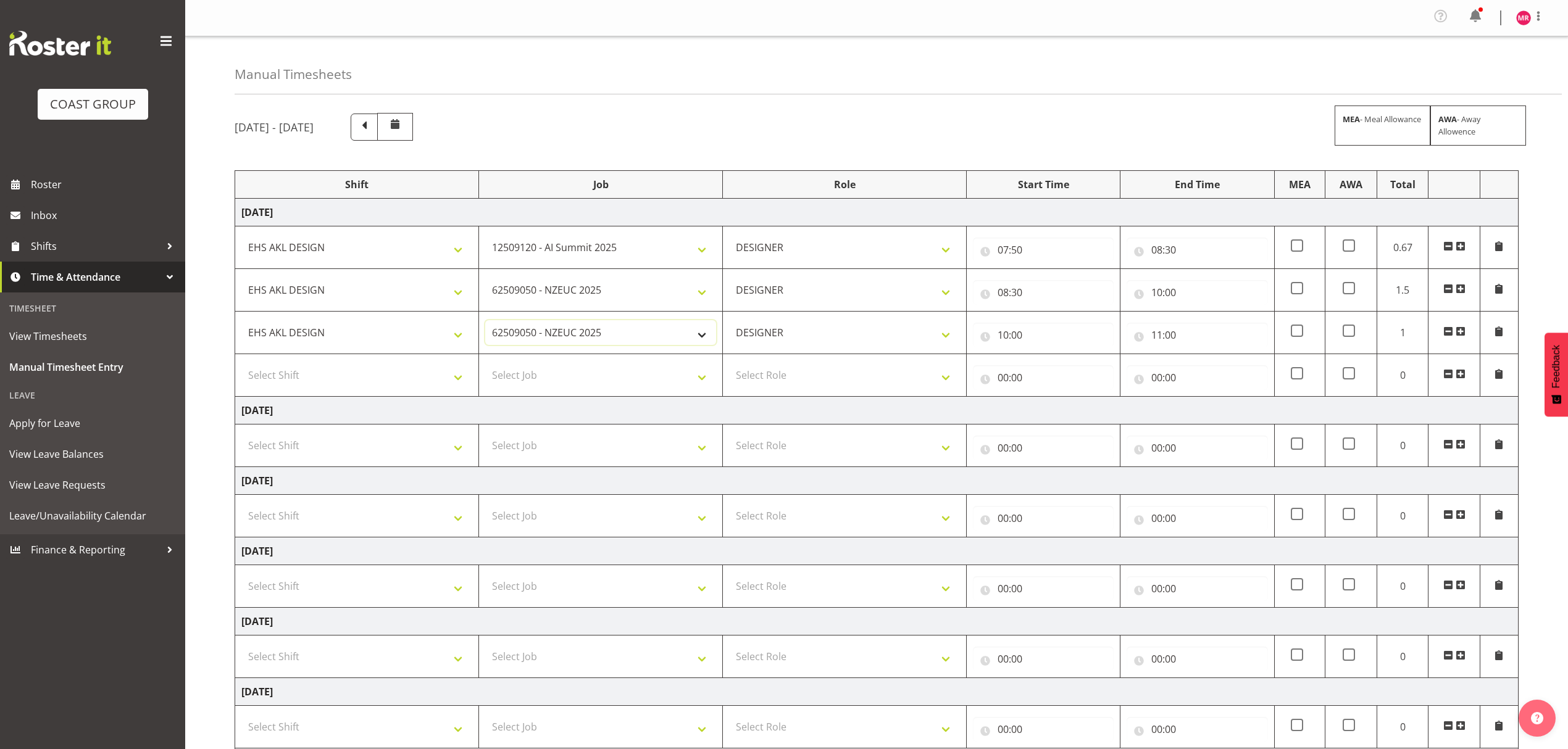
click at [603, 329] on select "1 Carlton Events 1 [PERSON_NAME] 1 [PERSON_NAME][GEOGRAPHIC_DATA] 1 EHS WAREHOU…" at bounding box center [600, 333] width 231 height 24
select select "8963"
click at [485, 323] on select "1 Carlton Events 1 [PERSON_NAME] 1 [PERSON_NAME][GEOGRAPHIC_DATA] 1 EHS WAREHOU…" at bounding box center [600, 333] width 231 height 24
click at [578, 372] on select "Select Job 1 Carlton Events 1 [PERSON_NAME][GEOGRAPHIC_DATA] 1 [PERSON_NAME][GE…" at bounding box center [600, 375] width 231 height 24
select select "9899"
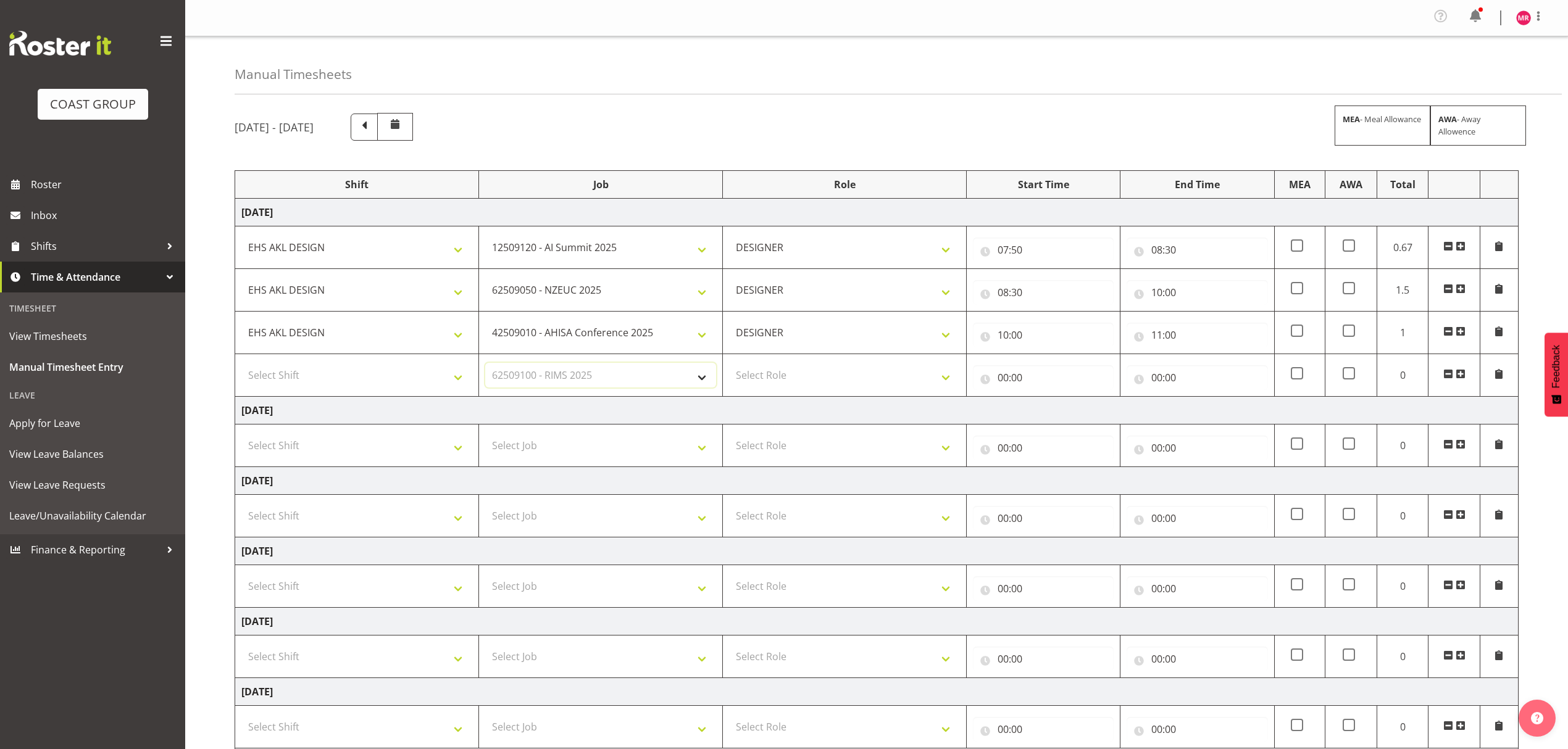
click at [485, 365] on select "Select Job 1 Carlton Events 1 [PERSON_NAME][GEOGRAPHIC_DATA] 1 [PERSON_NAME][GE…" at bounding box center [600, 375] width 231 height 24
click at [1457, 377] on span at bounding box center [1460, 374] width 10 height 10
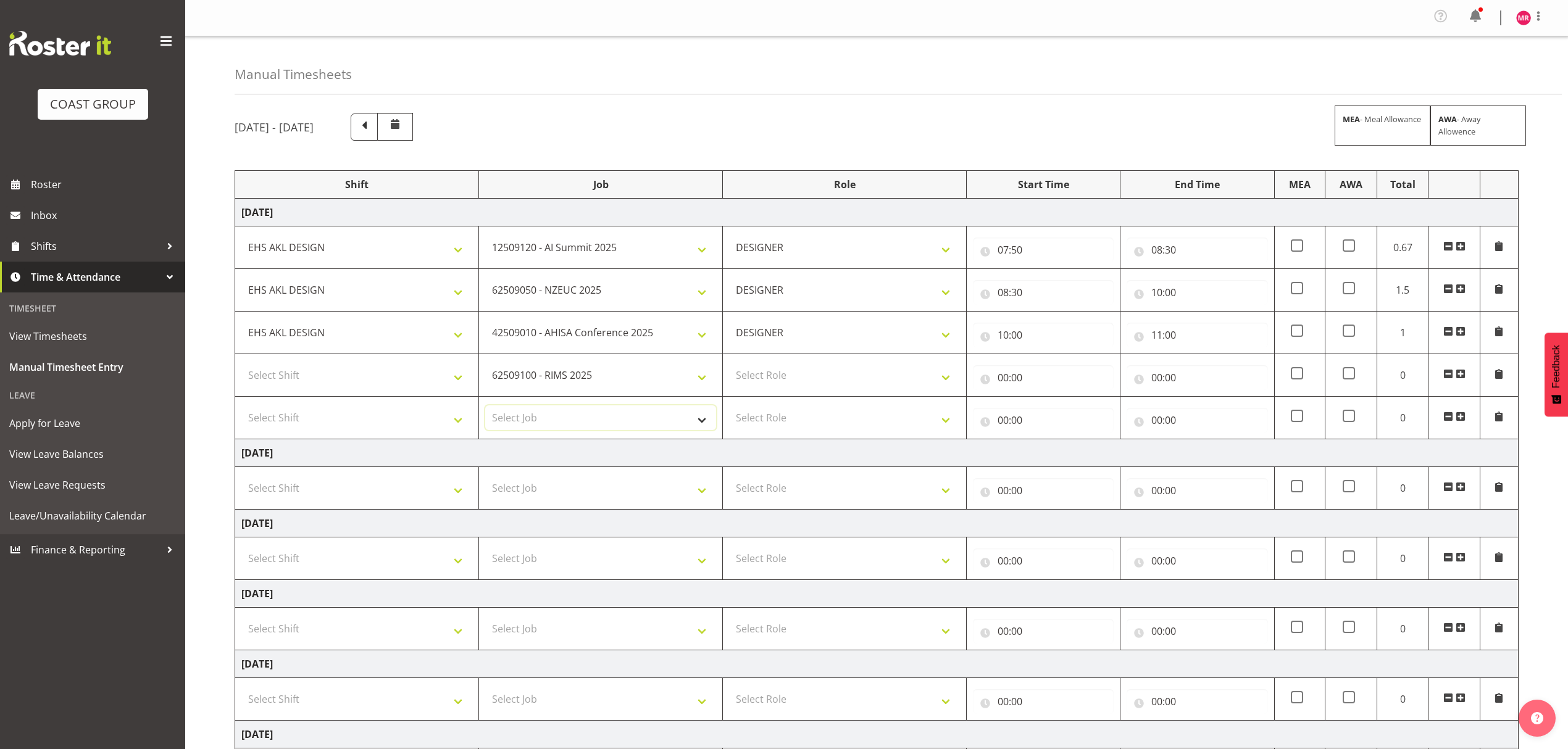
click at [547, 422] on select "Select Job 1 Carlton Events 1 [PERSON_NAME][GEOGRAPHIC_DATA] 1 [PERSON_NAME][GE…" at bounding box center [600, 417] width 231 height 24
select select "10429"
click at [485, 408] on select "Select Job 1 Carlton Events 1 [PERSON_NAME][GEOGRAPHIC_DATA] 1 [PERSON_NAME][GE…" at bounding box center [600, 417] width 231 height 24
click at [1457, 421] on span at bounding box center [1460, 416] width 10 height 10
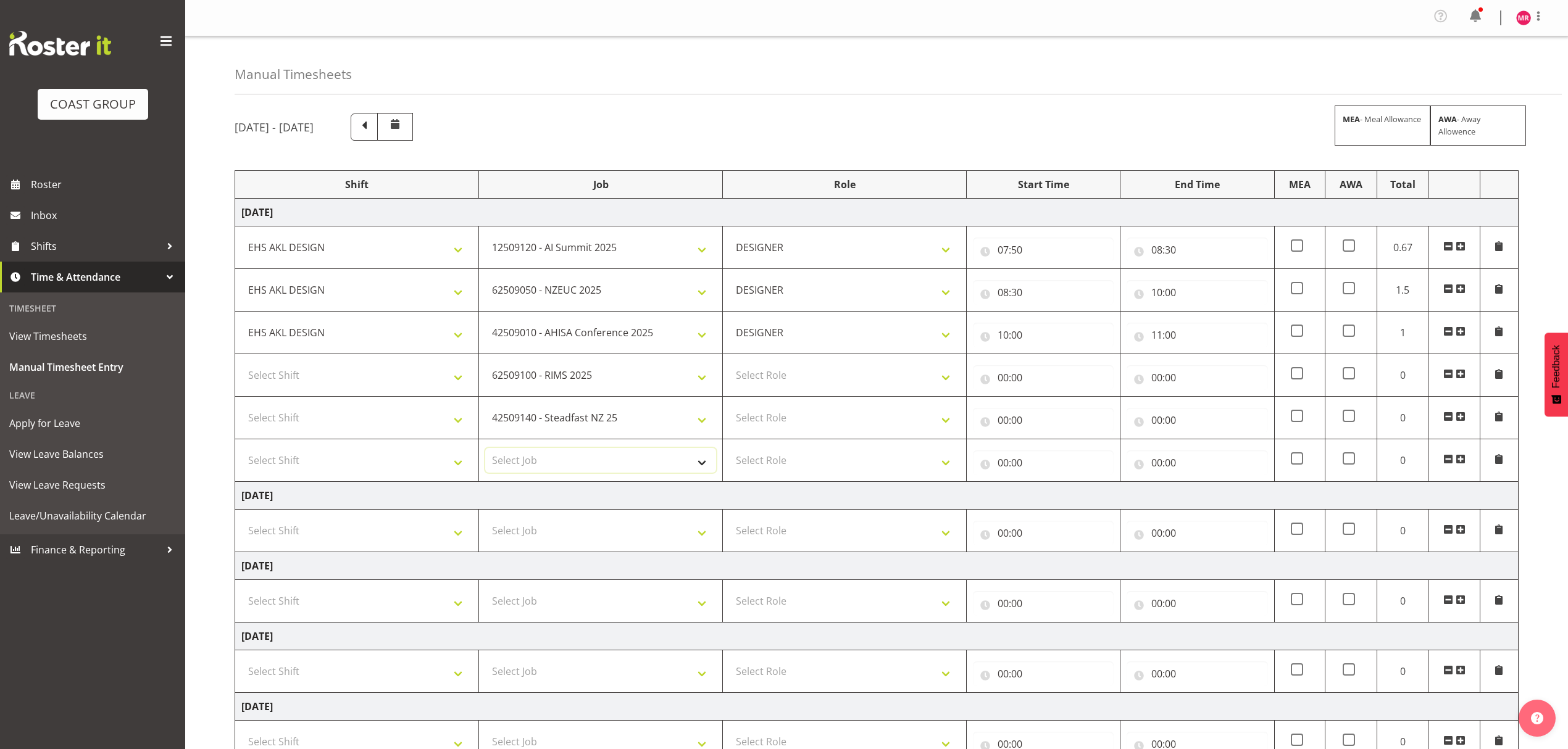
click at [571, 463] on select "Select Job 1 Carlton Events 1 [PERSON_NAME][GEOGRAPHIC_DATA] 1 [PERSON_NAME][GE…" at bounding box center [600, 460] width 231 height 24
select select "8963"
click at [485, 451] on select "Select Job 1 Carlton Events 1 [PERSON_NAME][GEOGRAPHIC_DATA] 1 [PERSON_NAME][GE…" at bounding box center [600, 460] width 231 height 24
click at [769, 378] on select "Select Role DESIGNER" at bounding box center [844, 375] width 231 height 24
select select "215"
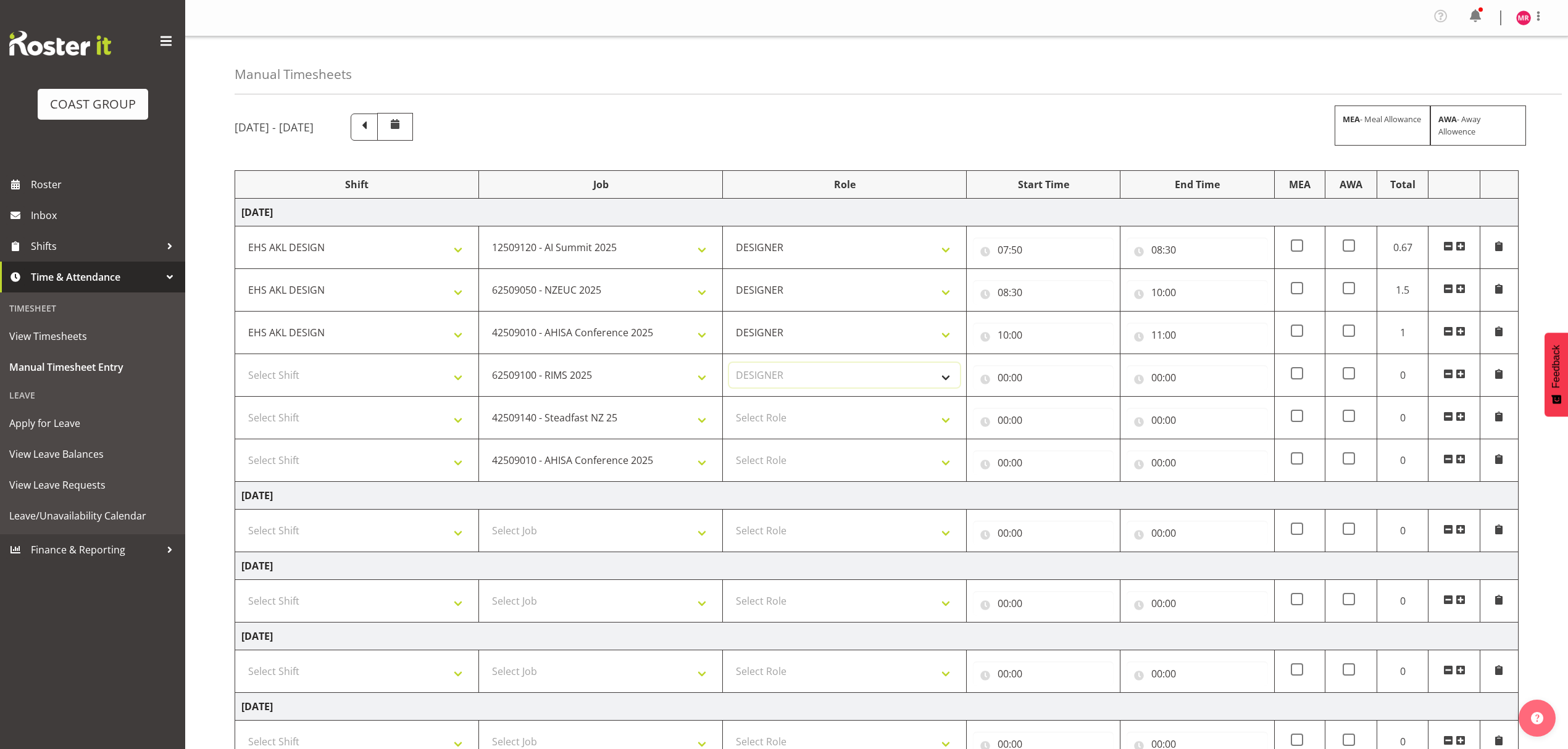
click at [729, 365] on select "Select Role DESIGNER" at bounding box center [844, 375] width 231 height 24
click at [771, 416] on select "Select Role DESIGNER" at bounding box center [844, 417] width 231 height 24
select select "215"
click at [729, 408] on select "Select Role DESIGNER" at bounding box center [844, 417] width 231 height 24
click at [766, 456] on select "Select Role DESIGNER" at bounding box center [844, 460] width 231 height 24
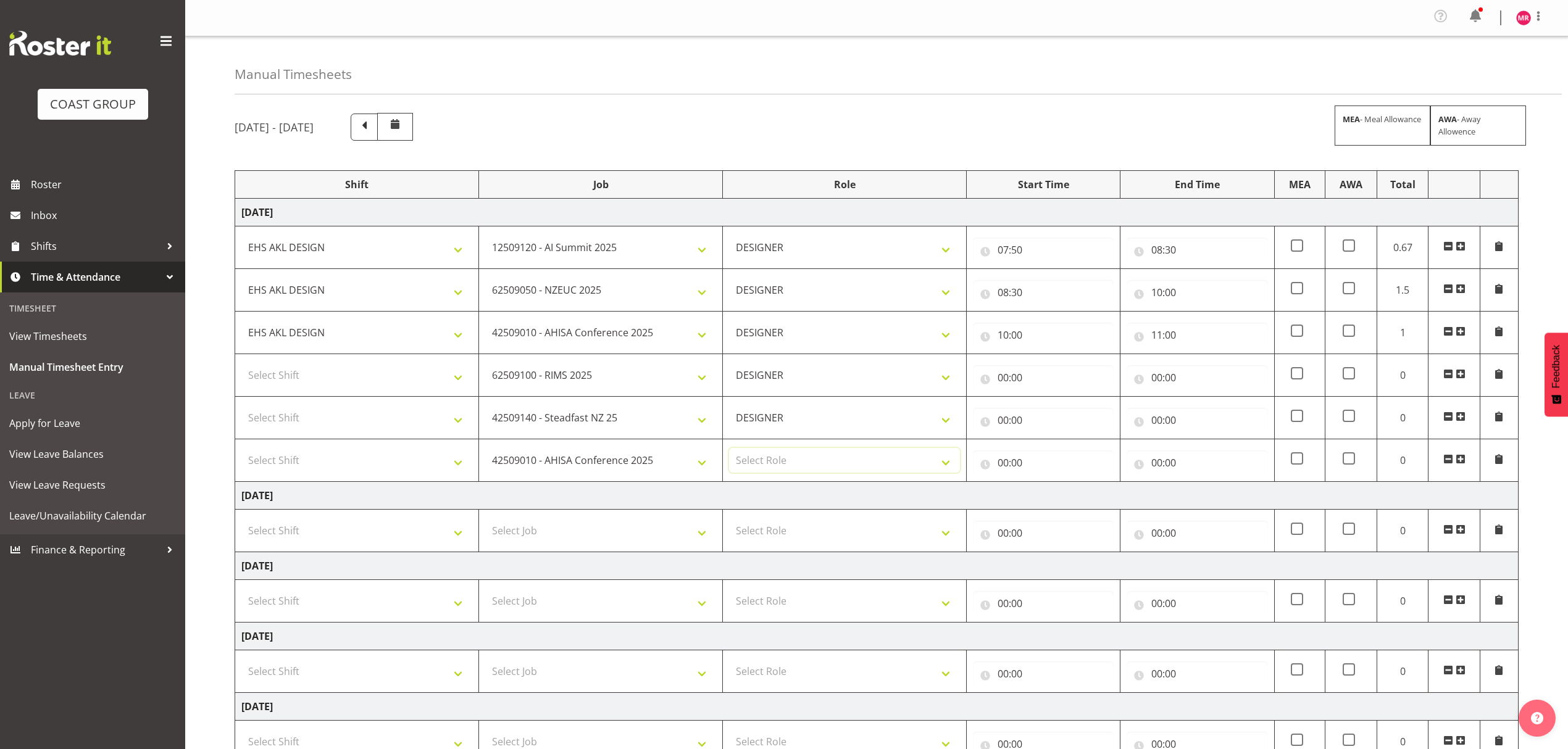
click at [762, 476] on td "Select Role DESIGNER" at bounding box center [845, 460] width 244 height 42
click at [286, 381] on select "Select Shift D+B @ [PERSON_NAME] D+B Build D+B Build NZACA D+B Build Tech Day […" at bounding box center [356, 375] width 231 height 24
select select "1321"
click at [241, 365] on select "Select Shift D+B @ [PERSON_NAME] D+B Build D+B Build NZACA D+B Build Tech Day […" at bounding box center [356, 375] width 231 height 24
click at [443, 421] on select "Select Shift D+B @ [PERSON_NAME] D+B Build D+B Build NZACA D+B Build Tech Day […" at bounding box center [356, 417] width 231 height 24
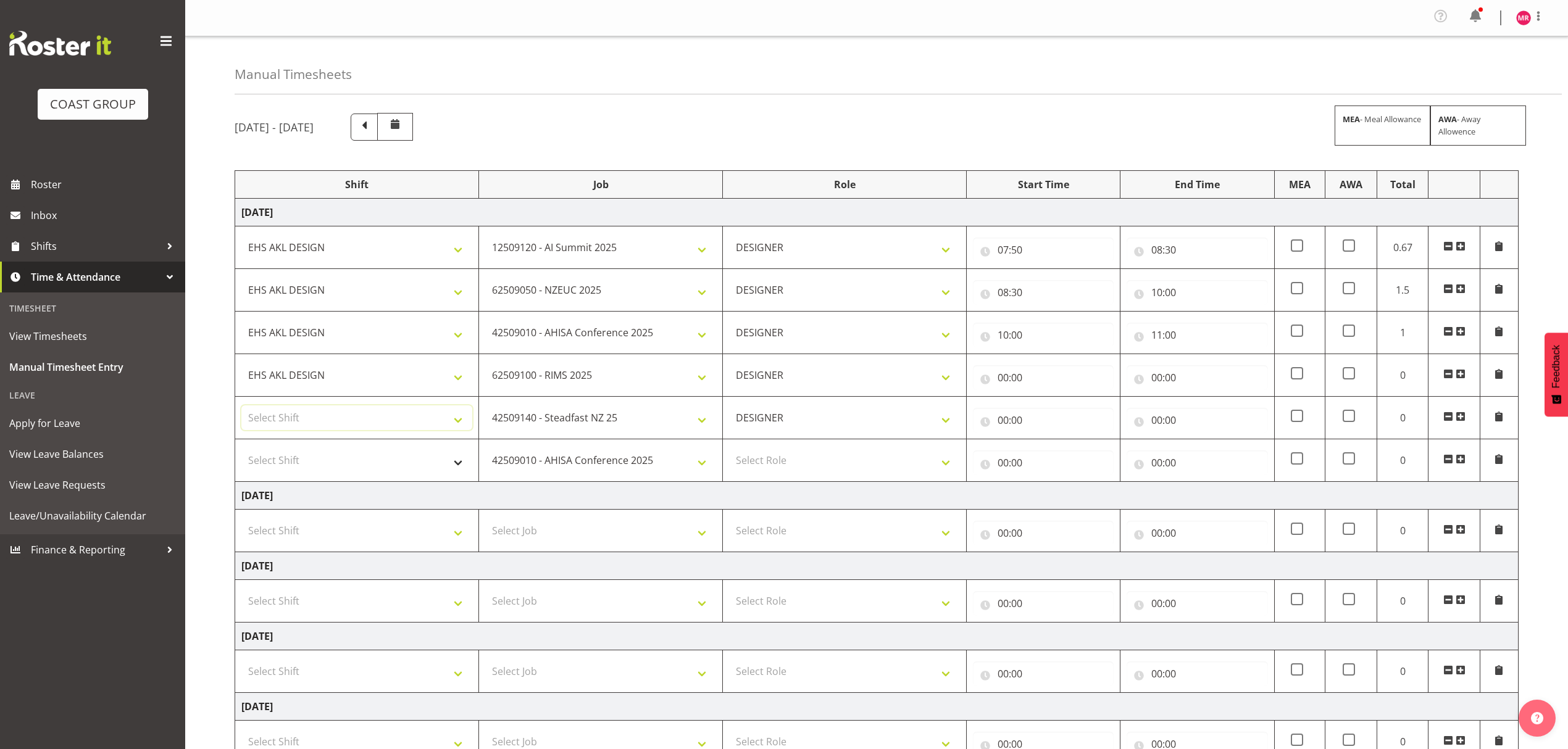
select select "1321"
click at [374, 452] on select "Select Shift D+B @ [PERSON_NAME] D+B Build D+B Build NZACA D+B Build Tech Day […" at bounding box center [356, 460] width 231 height 24
select select "1321"
click at [1188, 337] on input "11:00" at bounding box center [1197, 335] width 141 height 24
click at [1057, 386] on input "00:00" at bounding box center [1043, 377] width 141 height 24
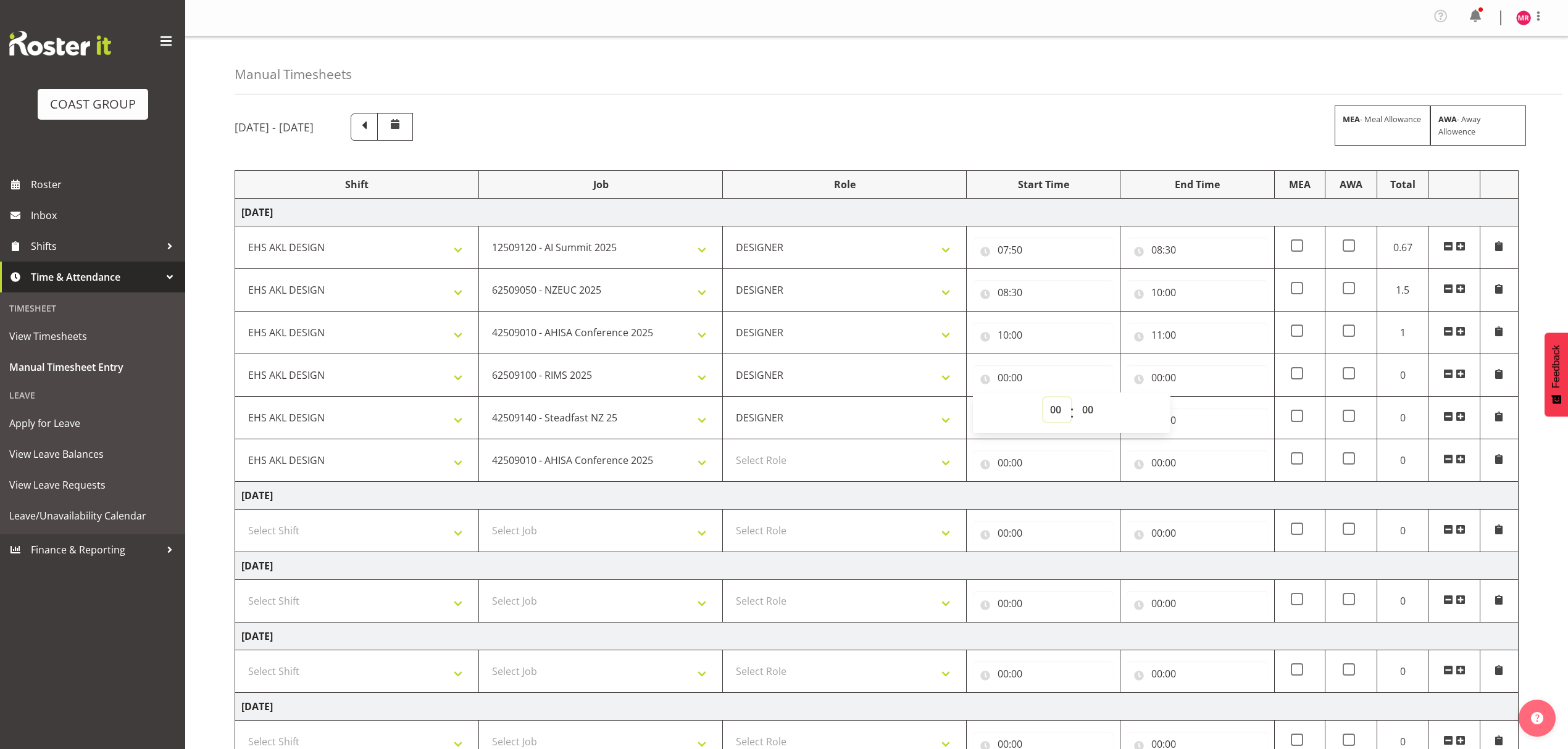
click at [1056, 410] on select "00 01 02 03 04 05 06 07 08 09 10 11 12 13 14 15 16 17 18 19 20 21 22 23" at bounding box center [1057, 410] width 28 height 24
click at [1171, 332] on input "11:00" at bounding box center [1197, 335] width 141 height 24
click at [1018, 370] on input "00:00" at bounding box center [1043, 377] width 141 height 24
click at [1051, 408] on select "00 01 02 03 04 05 06 07 08 09 10 11 12 13 14 15 16 17 18 19 20 21 22 23" at bounding box center [1057, 410] width 28 height 24
select select "11"
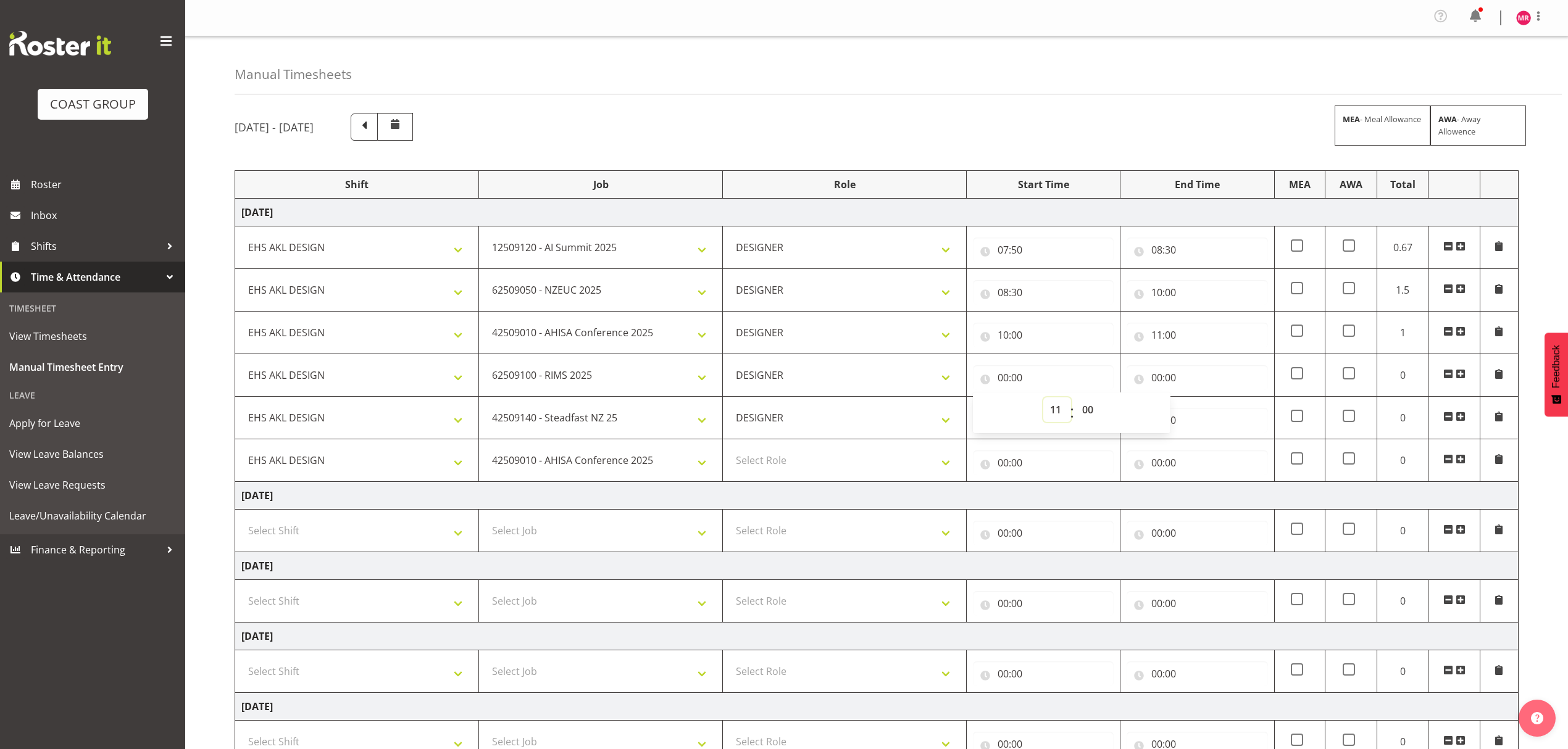
click at [1043, 400] on select "00 01 02 03 04 05 06 07 08 09 10 11 12 13 14 15 16 17 18 19 20 21 22 23" at bounding box center [1057, 410] width 28 height 24
type input "11:00"
click at [1186, 377] on input "00:00" at bounding box center [1197, 377] width 141 height 24
click at [1204, 410] on select "00 01 02 03 04 05 06 07 08 09 10 11 12 13 14 15 16 17 18 19 20 21 22 23" at bounding box center [1211, 410] width 28 height 24
select select "11"
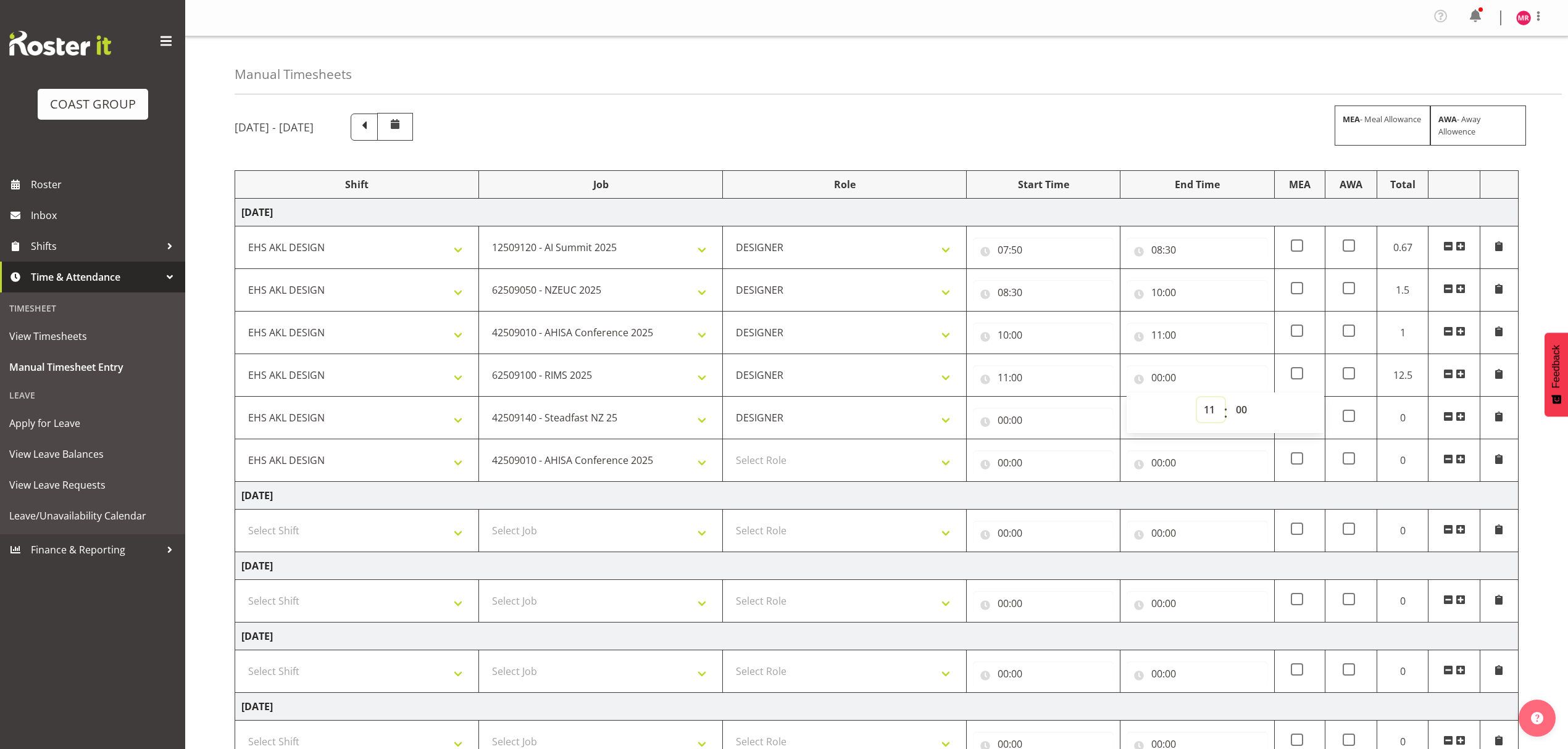
click at [1197, 400] on select "00 01 02 03 04 05 06 07 08 09 10 11 12 13 14 15 16 17 18 19 20 21 22 23" at bounding box center [1211, 410] width 28 height 24
type input "11:00"
click at [1243, 415] on select "00 01 02 03 04 05 06 07 08 09 10 11 12 13 14 15 16 17 18 19 20 21 22 23 24 25 2…" at bounding box center [1243, 410] width 28 height 24
select select "20"
click at [1229, 400] on select "00 01 02 03 04 05 06 07 08 09 10 11 12 13 14 15 16 17 18 19 20 21 22 23 24 25 2…" at bounding box center [1243, 410] width 28 height 24
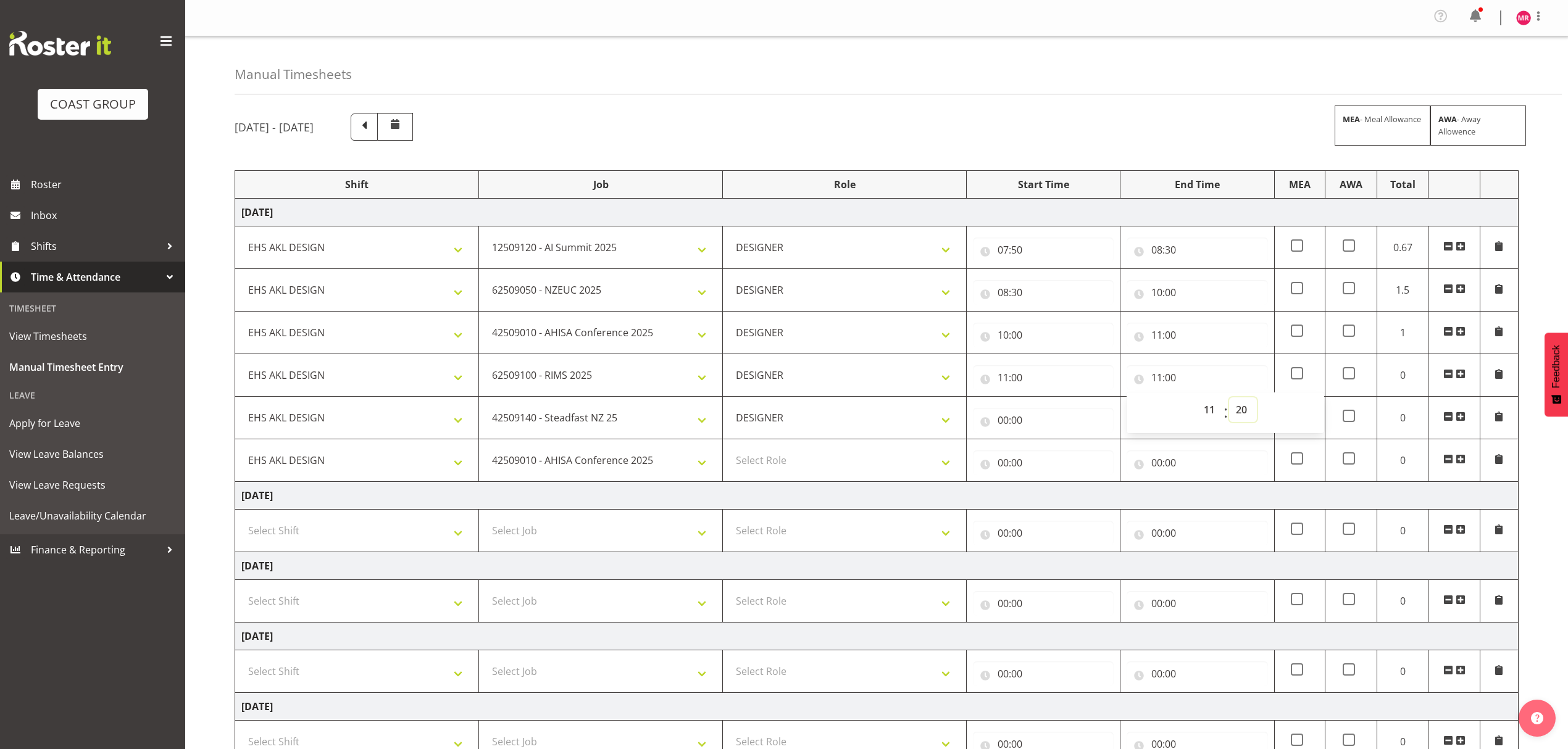
type input "11:20"
click at [1200, 507] on td "[DATE]" at bounding box center [877, 496] width 1283 height 28
click at [1168, 428] on input "00:00" at bounding box center [1197, 420] width 141 height 24
click at [1212, 447] on select "00 01 02 03 04 05 06 07 08 09 10 11 12 13 14 15 16 17 18 19 20 21 22 23" at bounding box center [1211, 452] width 28 height 24
select select "11"
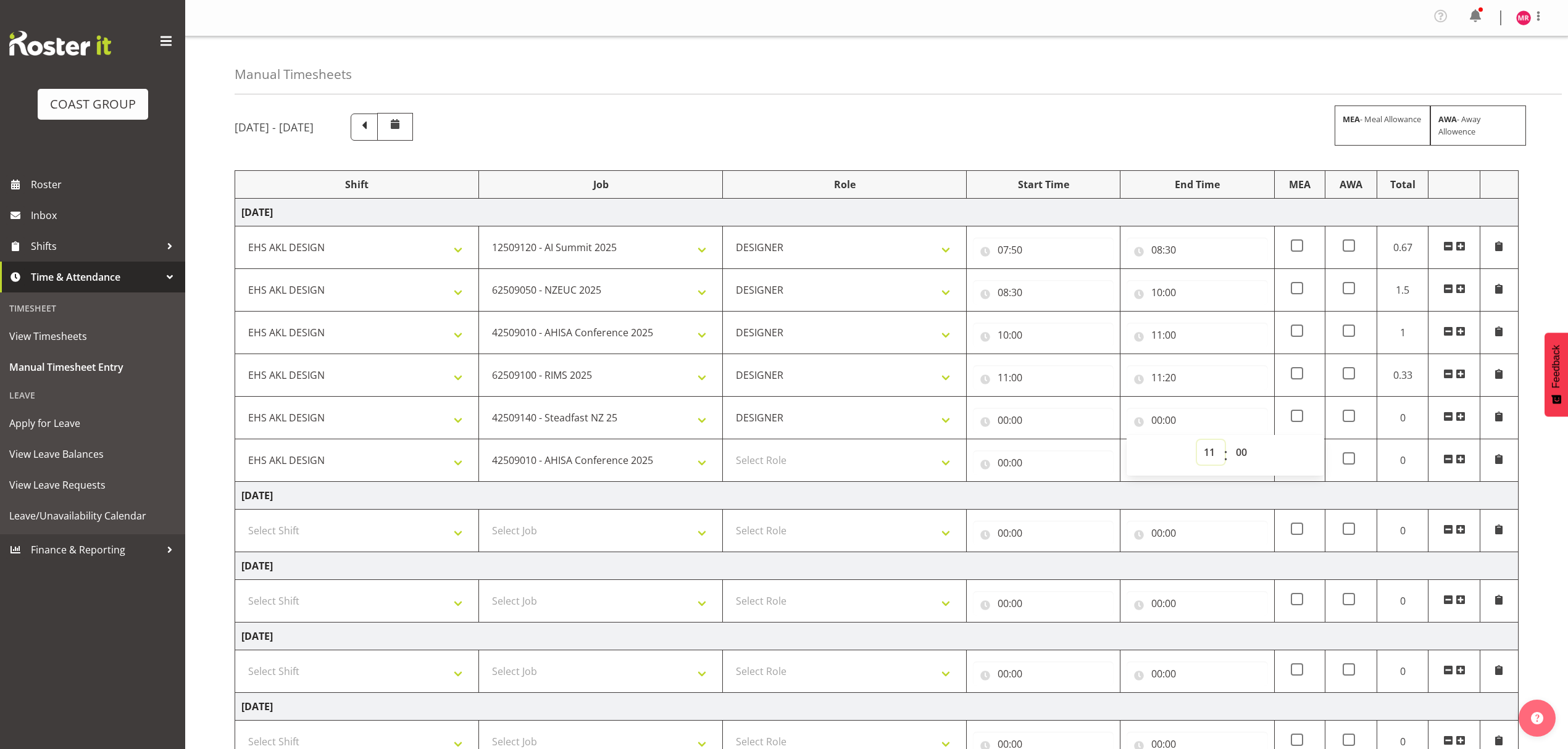
click at [1197, 443] on select "00 01 02 03 04 05 06 07 08 09 10 11 12 13 14 15 16 17 18 19 20 21 22 23" at bounding box center [1211, 452] width 28 height 24
type input "11:00"
click at [1246, 460] on select "00 01 02 03 04 05 06 07 08 09 10 11 12 13 14 15 16 17 18 19 20 21 22 23 24 25 2…" at bounding box center [1243, 452] width 28 height 24
select select "40"
click at [1229, 443] on select "00 01 02 03 04 05 06 07 08 09 10 11 12 13 14 15 16 17 18 19 20 21 22 23 24 25 2…" at bounding box center [1243, 452] width 28 height 24
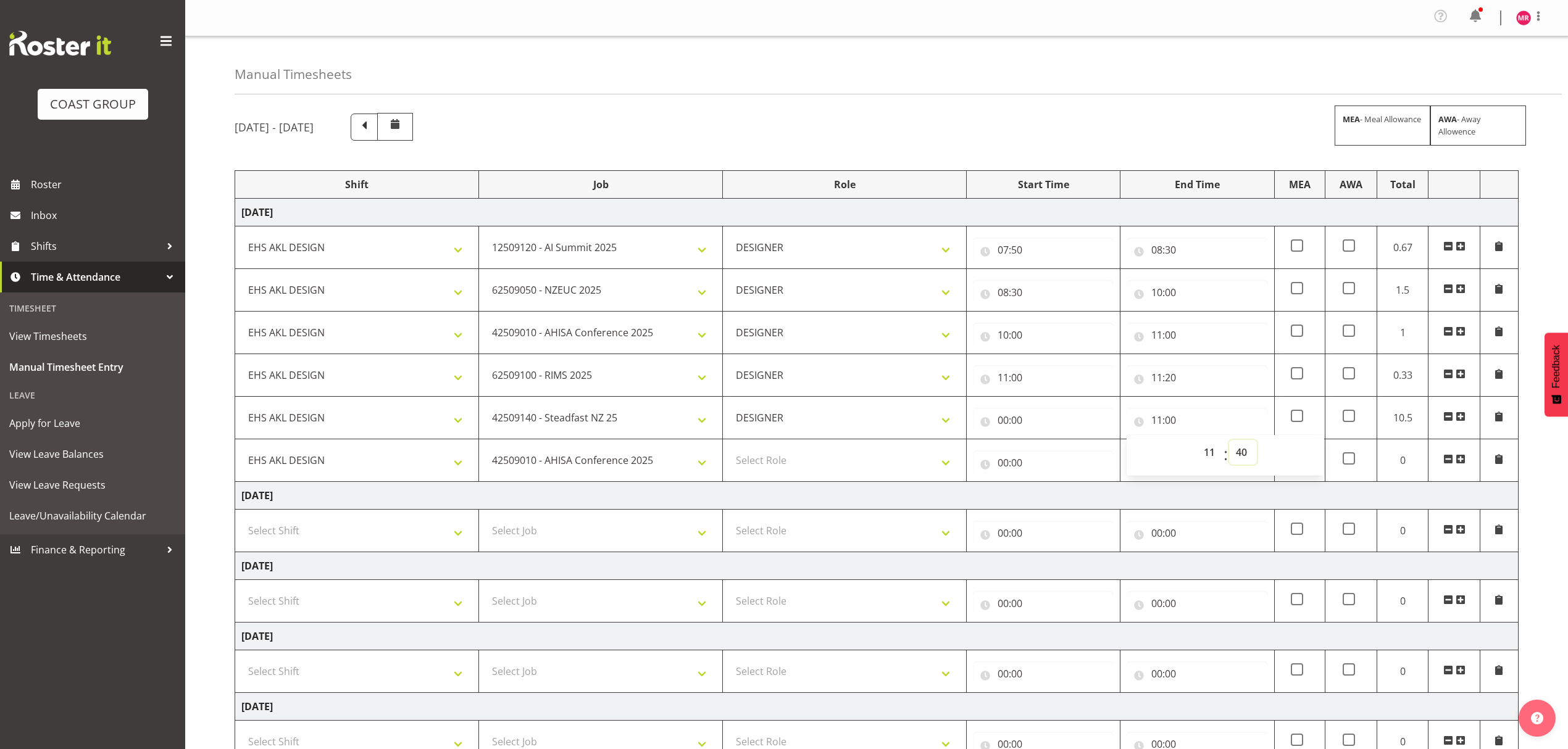
type input "11:40"
click at [1068, 423] on input "00:00" at bounding box center [1043, 420] width 141 height 24
click at [1058, 446] on select "00 01 02 03 04 05 06 07 08 09 10 11 12 13 14 15 16 17 18 19 20 21 22 23" at bounding box center [1057, 452] width 28 height 24
select select "11"
type input "11:00"
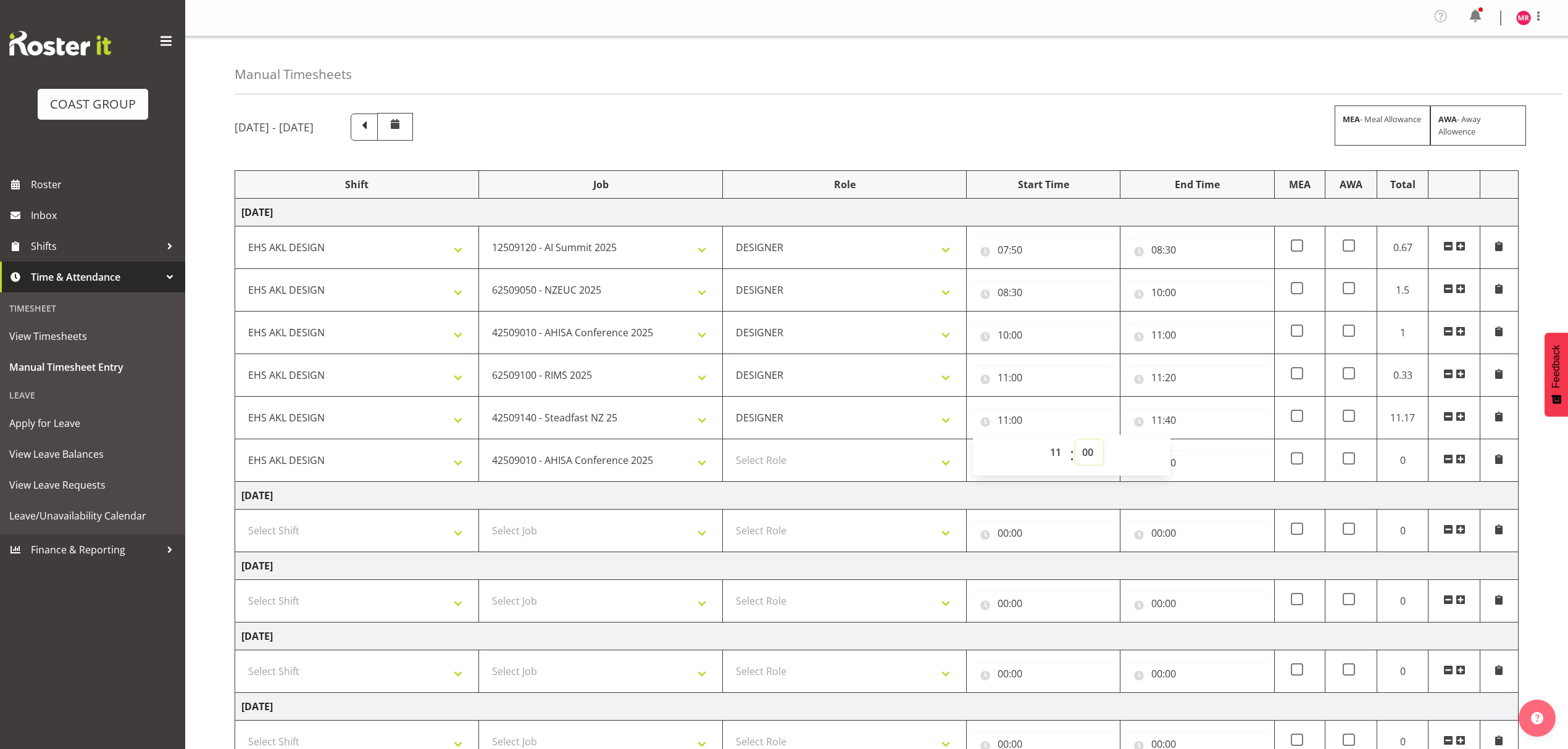
click at [1091, 454] on select "00 01 02 03 04 05 06 07 08 09 10 11 12 13 14 15 16 17 18 19 20 21 22 23 24 25 2…" at bounding box center [1089, 452] width 28 height 24
select select "20"
click at [1076, 443] on select "00 01 02 03 04 05 06 07 08 09 10 11 12 13 14 15 16 17 18 19 20 21 22 23 24 25 2…" at bounding box center [1089, 452] width 28 height 24
type input "11:20"
click at [934, 499] on td "[DATE]" at bounding box center [877, 496] width 1283 height 28
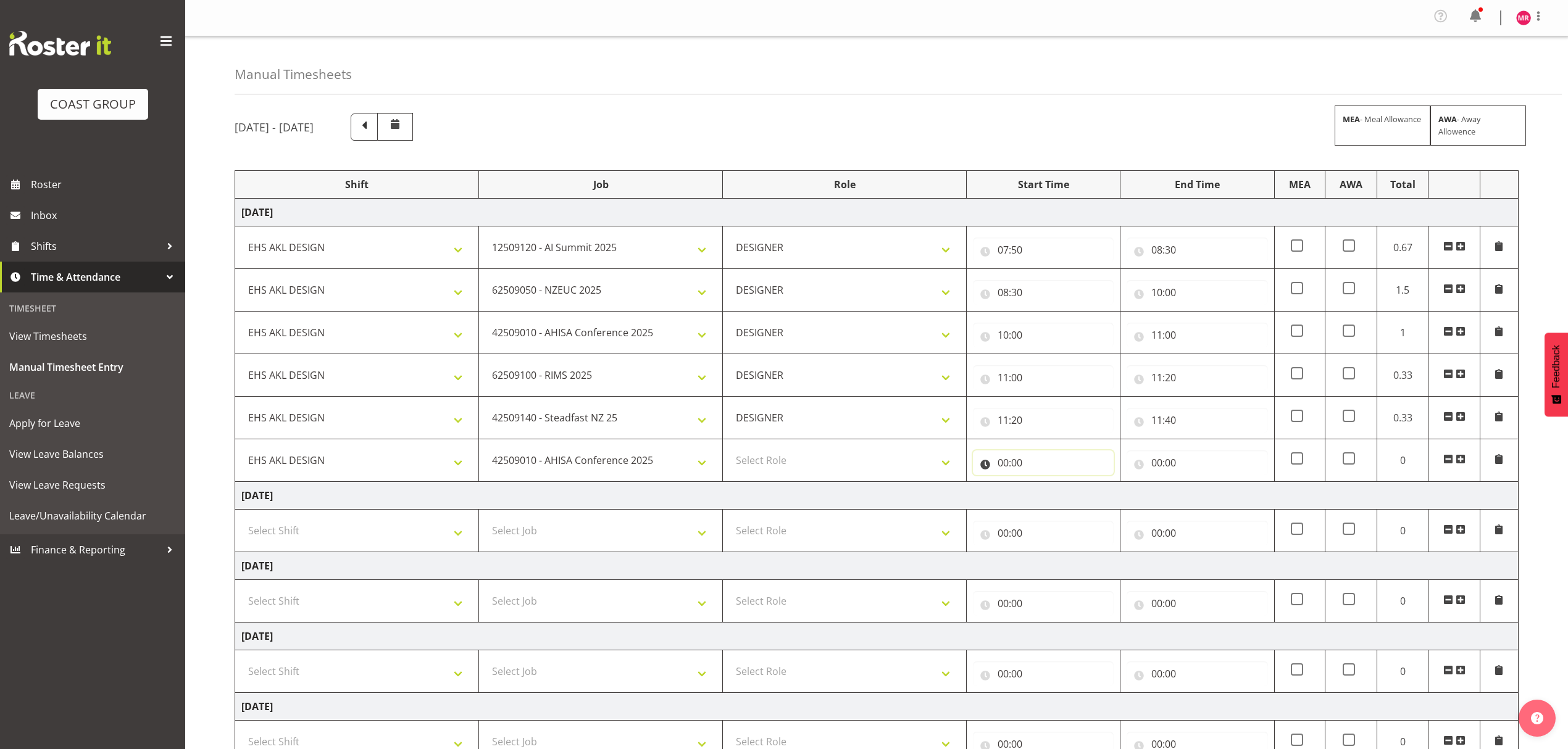
click at [1028, 464] on input "00:00" at bounding box center [1043, 463] width 141 height 24
click at [1042, 500] on div "00 01 02 03 04 05 06 07 08 09 10 11 12 13 14 15 16 17 18 19 20 21 22 23" at bounding box center [1056, 498] width 28 height 31
click at [1053, 494] on select "00 01 02 03 04 05 06 07 08 09 10 11 12 13 14 15 16 17 18 19 20 21 22 23" at bounding box center [1057, 495] width 28 height 24
select select "11"
click at [1043, 486] on select "00 01 02 03 04 05 06 07 08 09 10 11 12 13 14 15 16 17 18 19 20 21 22 23" at bounding box center [1057, 495] width 28 height 24
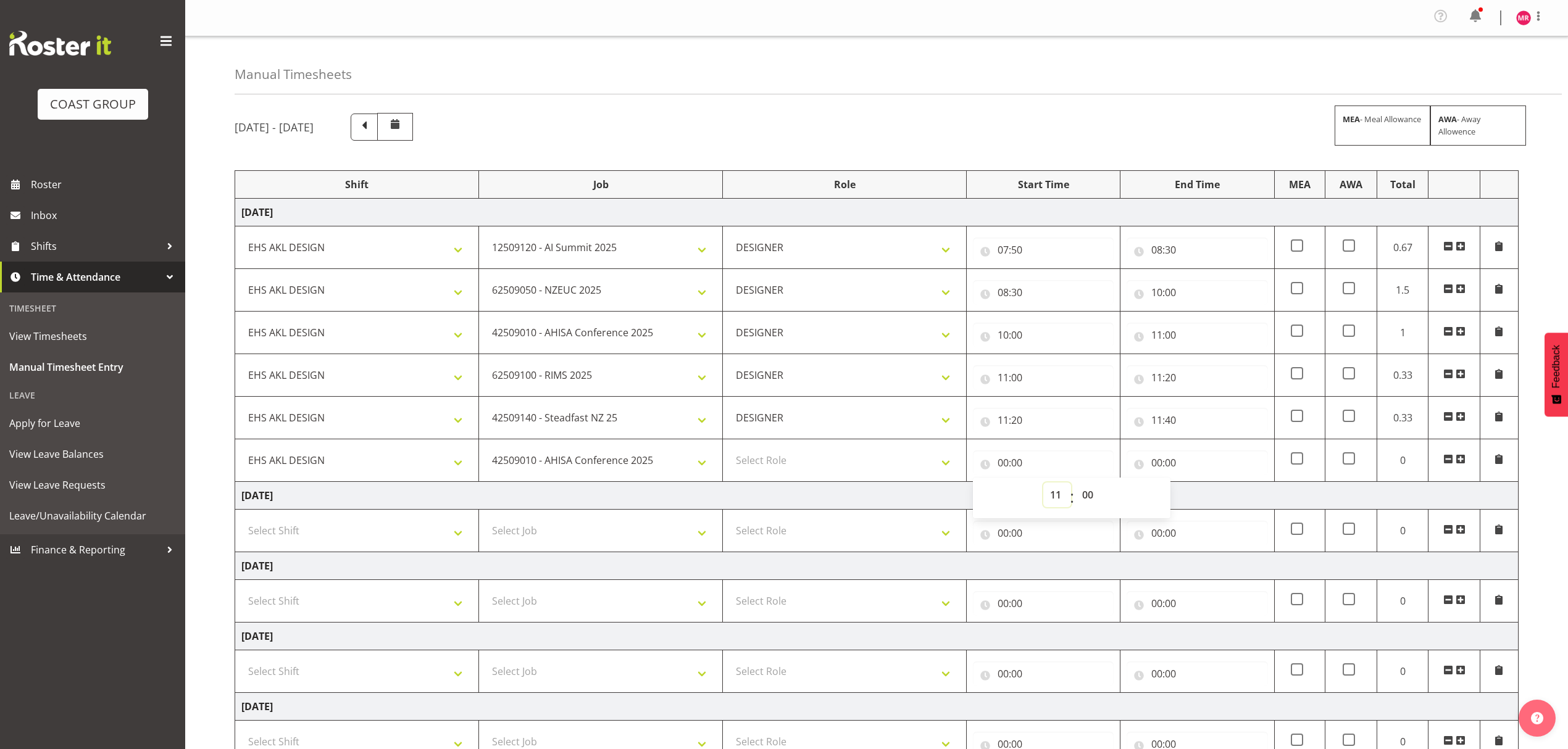
type input "11:00"
click at [1102, 506] on select "00 01 02 03 04 05 06 07 08 09 10 11 12 13 14 15 16 17 18 19 20 21 22 23 24 25 2…" at bounding box center [1089, 495] width 28 height 24
select select "40"
click at [1076, 486] on select "00 01 02 03 04 05 06 07 08 09 10 11 12 13 14 15 16 17 18 19 20 21 22 23 24 25 2…" at bounding box center [1089, 495] width 28 height 24
type input "11:40"
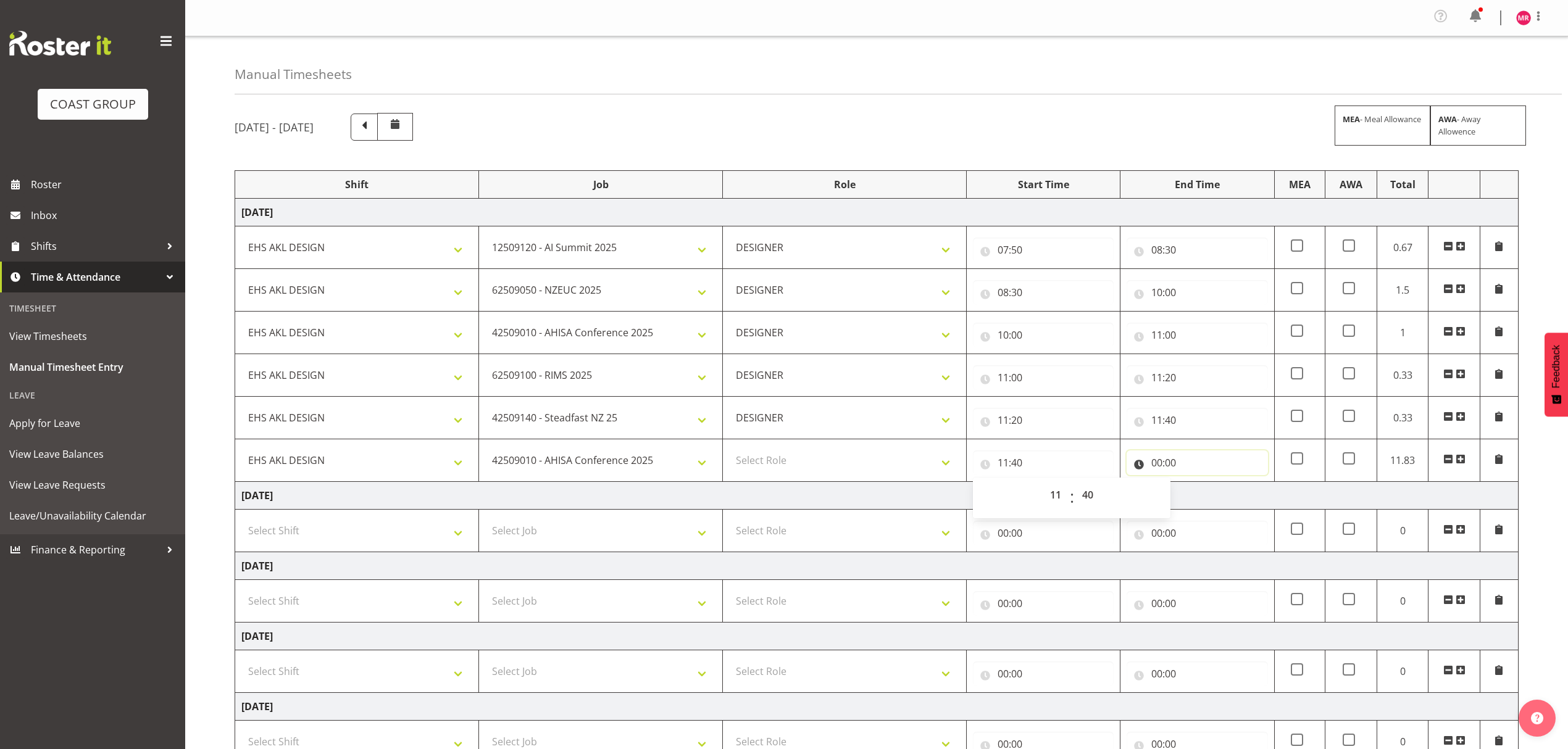
click at [1208, 456] on input "00:00" at bounding box center [1197, 463] width 141 height 24
click at [1210, 490] on select "00 01 02 03 04 05 06 07 08 09 10 11 12 13 14 15 16 17 18 19 20 21 22 23" at bounding box center [1211, 495] width 28 height 24
select select "12"
click at [1197, 486] on select "00 01 02 03 04 05 06 07 08 09 10 11 12 13 14 15 16 17 18 19 20 21 22 23" at bounding box center [1211, 495] width 28 height 24
type input "12:00"
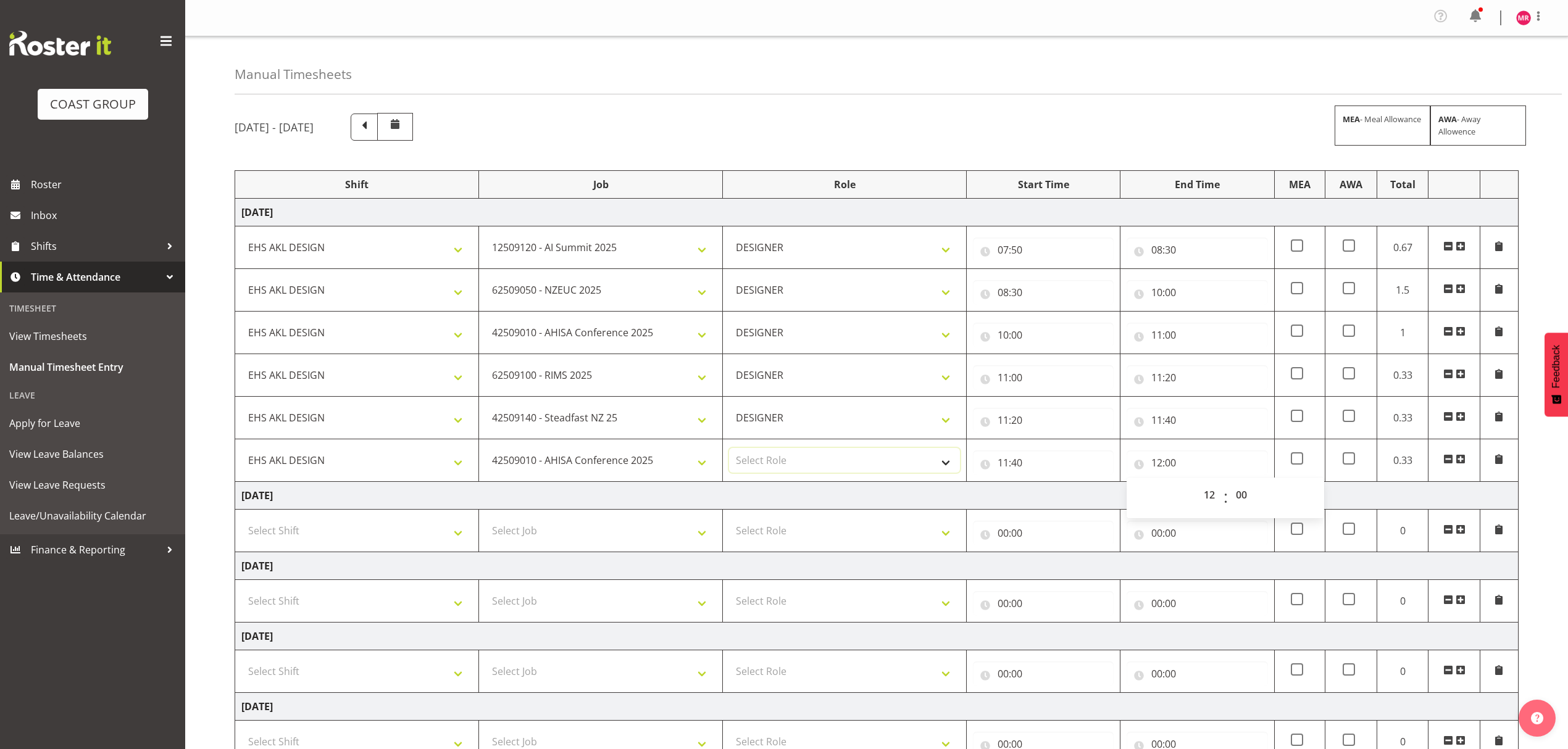
click at [852, 451] on select "Select Role DESIGNER" at bounding box center [844, 460] width 231 height 24
select select "215"
click at [729, 451] on select "Select Role DESIGNER" at bounding box center [844, 460] width 231 height 24
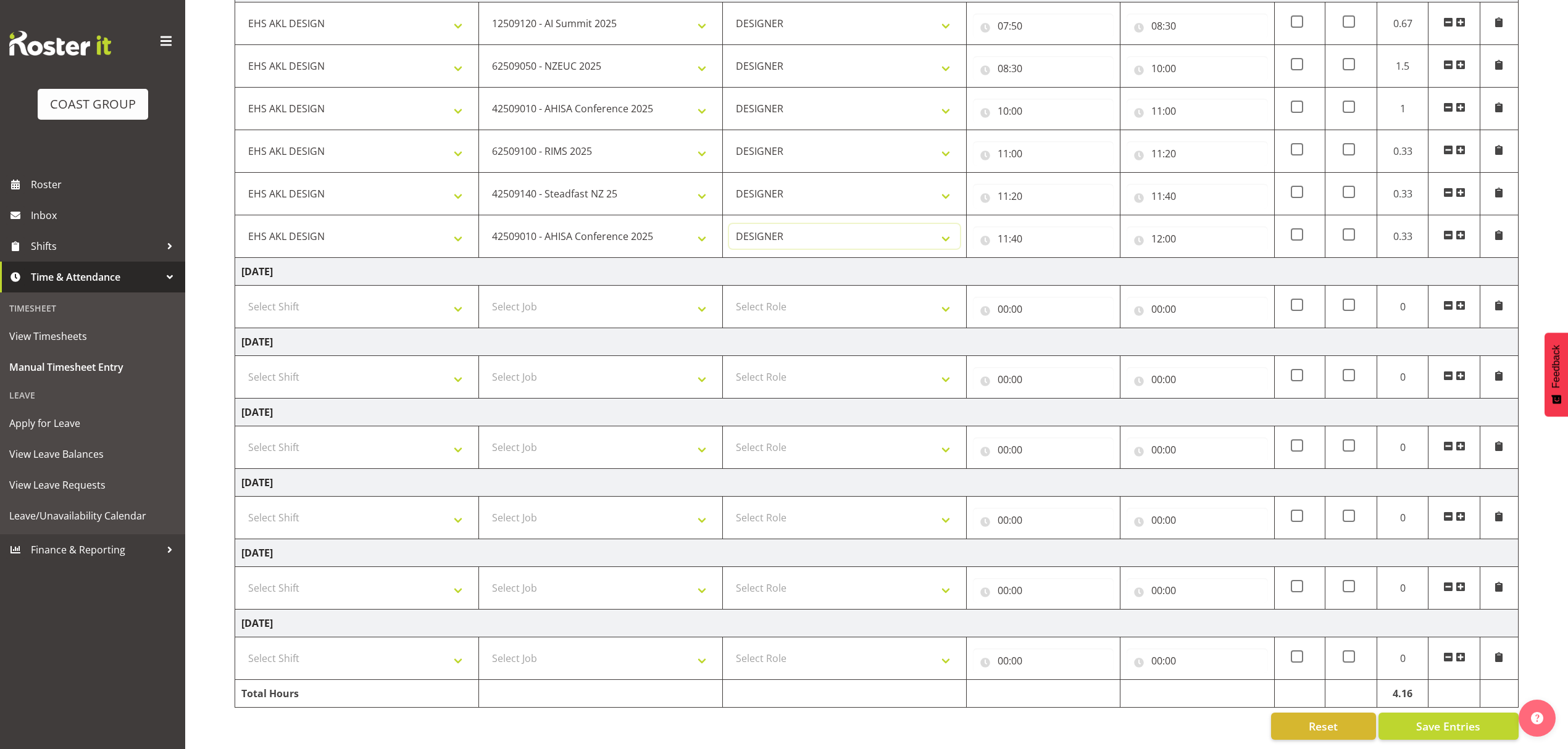
scroll to position [242, 0]
click at [1473, 712] on button "Save Entries" at bounding box center [1449, 725] width 140 height 27
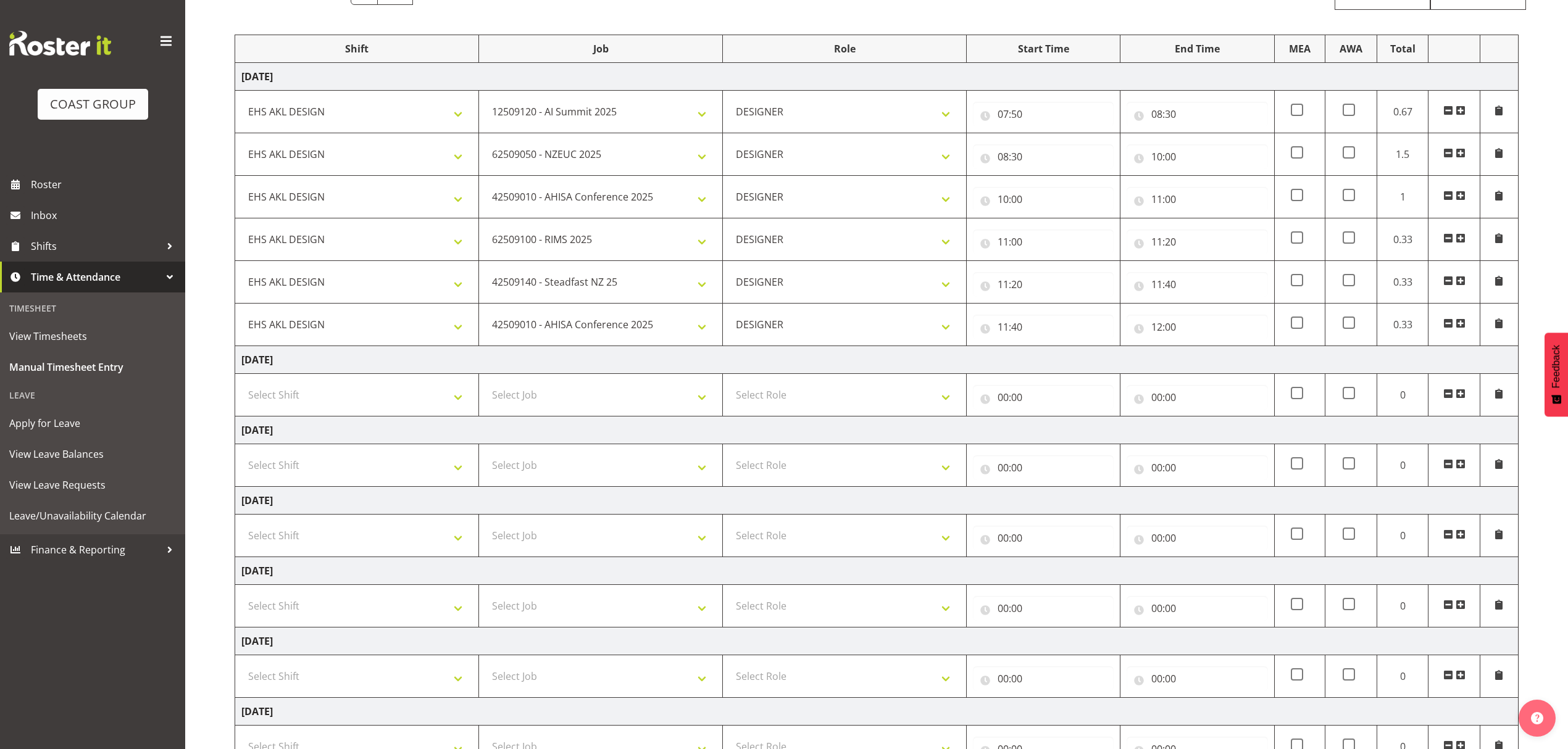
scroll to position [0, 0]
